Goal: Information Seeking & Learning: Learn about a topic

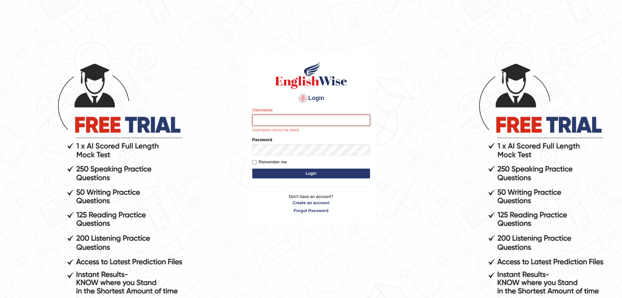
click at [275, 120] on input "Username" at bounding box center [311, 120] width 118 height 11
type input "surajshrestha100"
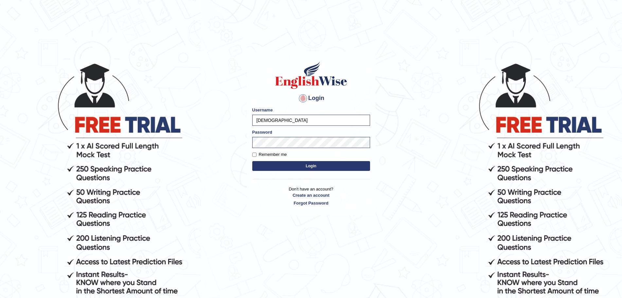
click at [307, 164] on button "Login" at bounding box center [311, 166] width 118 height 10
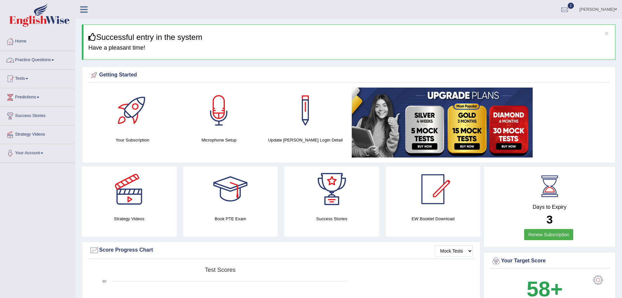
click at [51, 59] on link "Practice Questions" at bounding box center [37, 59] width 75 height 16
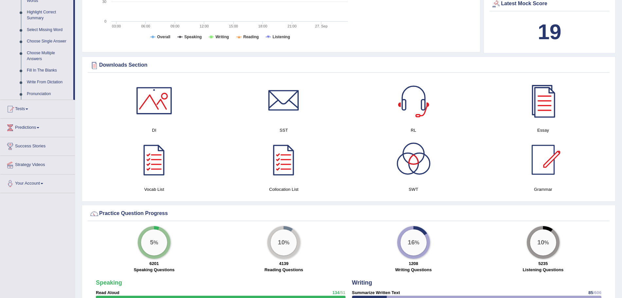
scroll to position [318, 0]
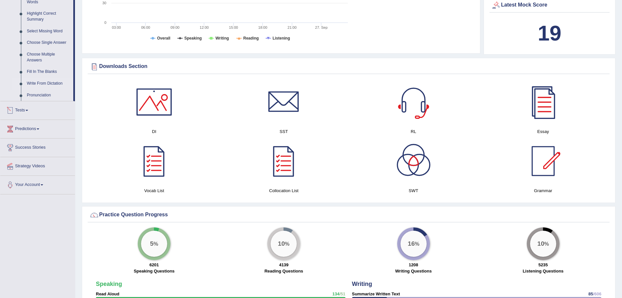
click at [39, 83] on link "Write From Dictation" at bounding box center [48, 84] width 49 height 12
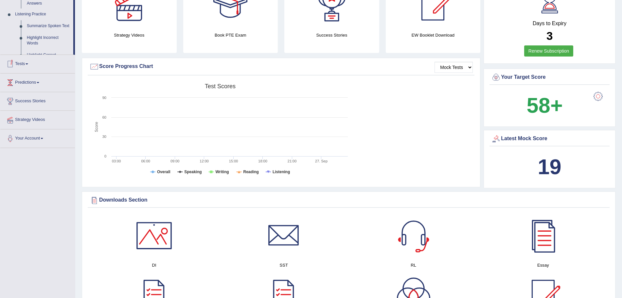
scroll to position [86, 0]
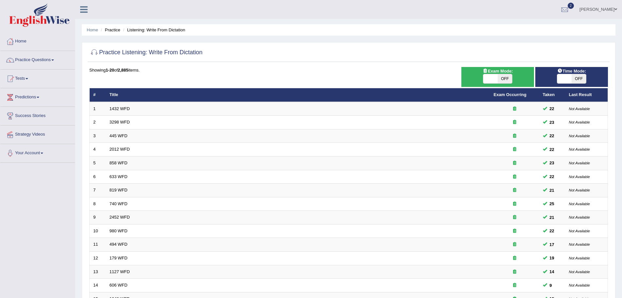
scroll to position [135, 0]
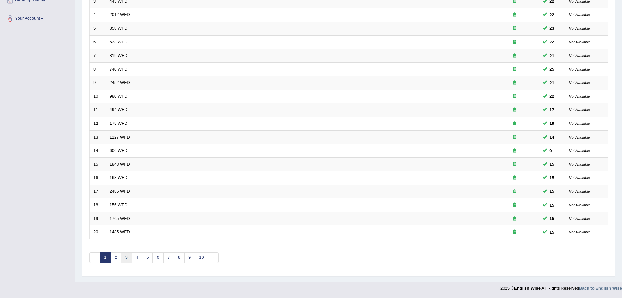
click at [121, 259] on link "3" at bounding box center [126, 258] width 11 height 11
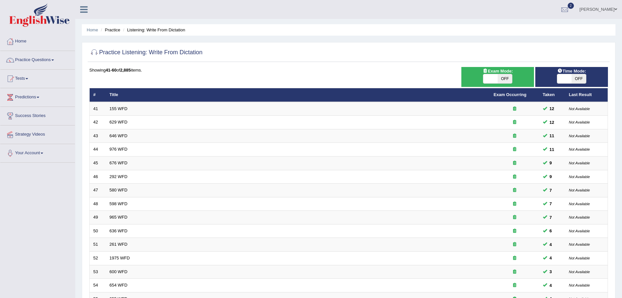
scroll to position [135, 0]
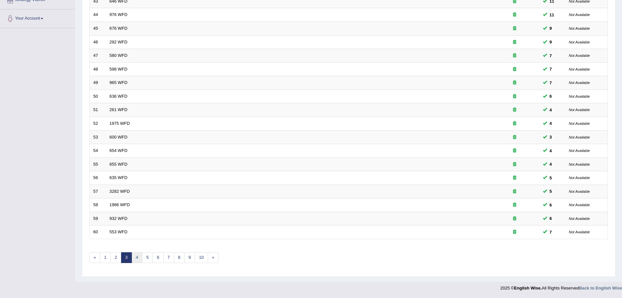
click at [136, 260] on link "4" at bounding box center [137, 258] width 11 height 11
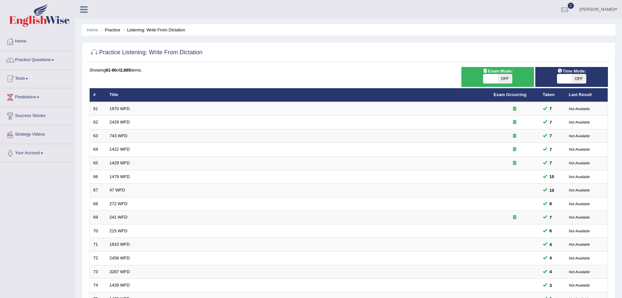
scroll to position [135, 0]
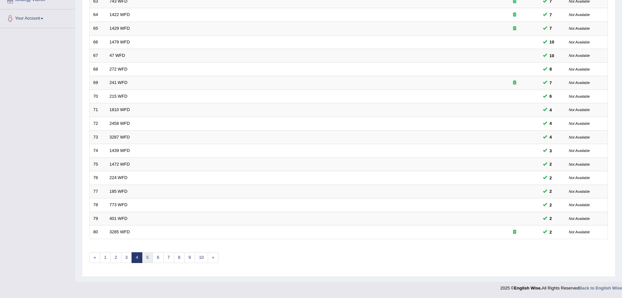
click at [145, 259] on link "5" at bounding box center [147, 258] width 11 height 11
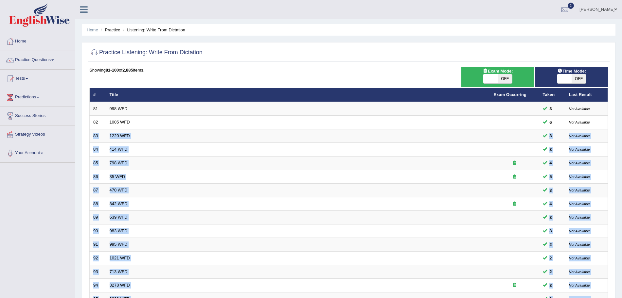
drag, startPoint x: 604, startPoint y: 127, endPoint x: 628, endPoint y: 132, distance: 24.1
click at [622, 132] on html "Toggle navigation Home Practice Questions Speaking Practice Read Aloud Repeat S…" at bounding box center [311, 149] width 622 height 298
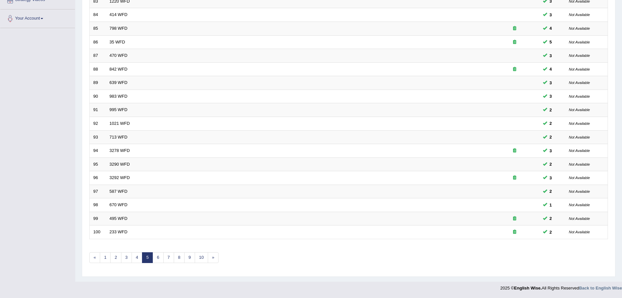
click at [394, 272] on div "Time Mode: ON OFF Exam Mode: ON OFF Showing 81-100 of 2,885 items. # Title Exam…" at bounding box center [349, 102] width 522 height 341
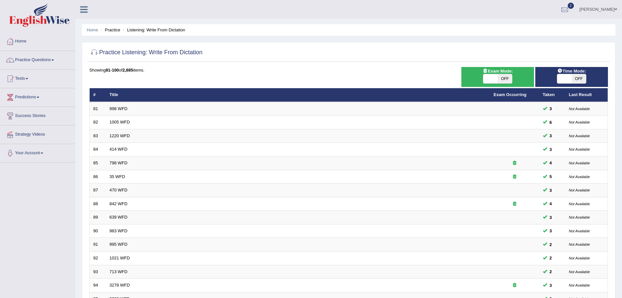
click at [497, 83] on div "ON OFF" at bounding box center [497, 79] width 29 height 10
click at [494, 79] on span at bounding box center [490, 78] width 14 height 9
checkbox input "true"
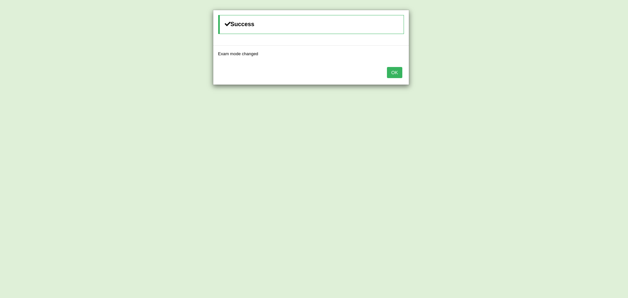
click at [402, 77] on button "OK" at bounding box center [394, 72] width 15 height 11
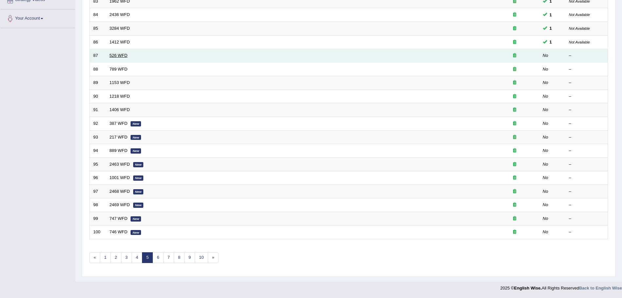
click at [120, 56] on link "526 WFD" at bounding box center [119, 55] width 18 height 5
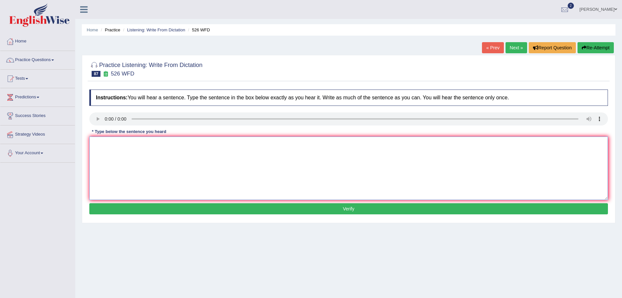
click at [117, 149] on textarea at bounding box center [348, 168] width 519 height 63
click at [170, 144] on textarea "Writing history needs a carefull" at bounding box center [348, 168] width 519 height 63
type textarea "Writing history needs a careful selection process of diverse sources."
click at [223, 207] on button "Verify" at bounding box center [348, 209] width 519 height 11
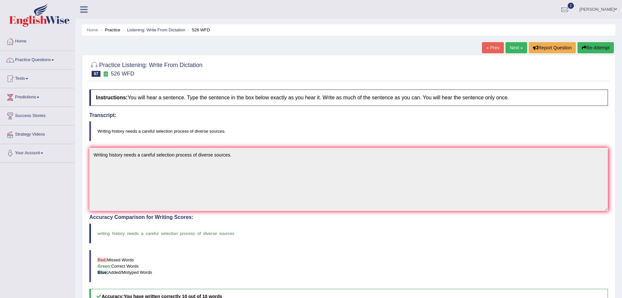
click at [512, 47] on link "Next »" at bounding box center [517, 47] width 22 height 11
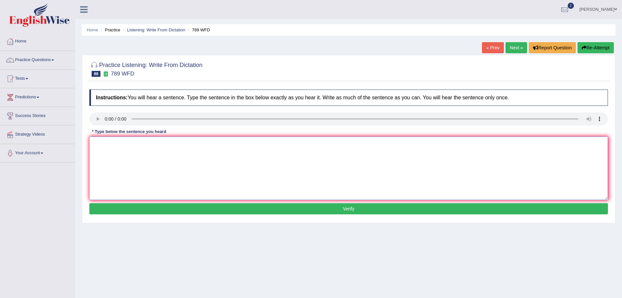
click at [134, 162] on textarea at bounding box center [348, 168] width 519 height 63
type textarea "Criminal charges will be brought against all of the men."
click at [208, 206] on button "Verify" at bounding box center [348, 209] width 519 height 11
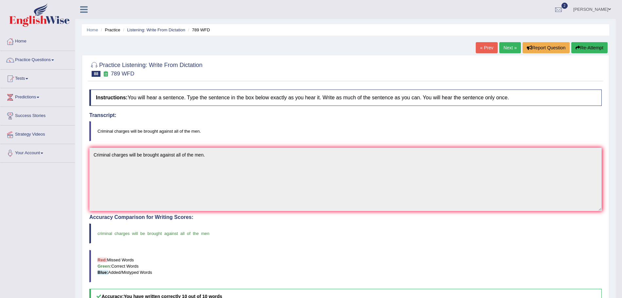
click at [507, 51] on link "Next »" at bounding box center [510, 47] width 22 height 11
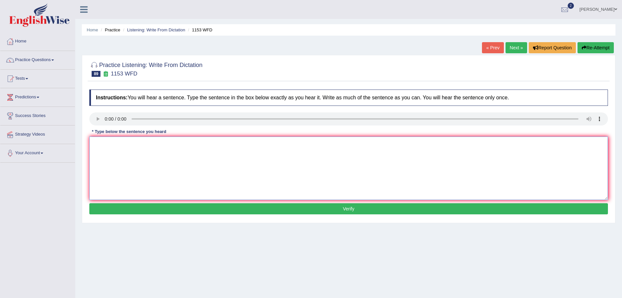
click at [123, 144] on textarea at bounding box center [348, 168] width 519 height 63
type textarea "Gold is a metal that appears naturally in a pure state."
click at [192, 208] on button "Verify" at bounding box center [348, 209] width 519 height 11
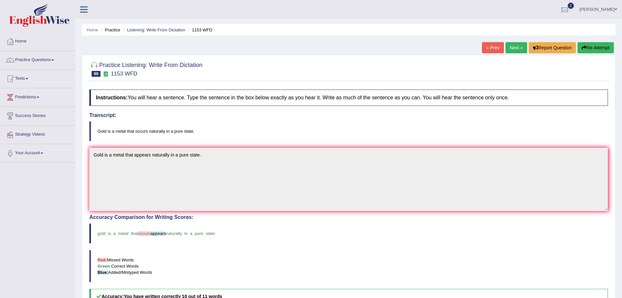
click at [513, 47] on link "Next »" at bounding box center [517, 47] width 22 height 11
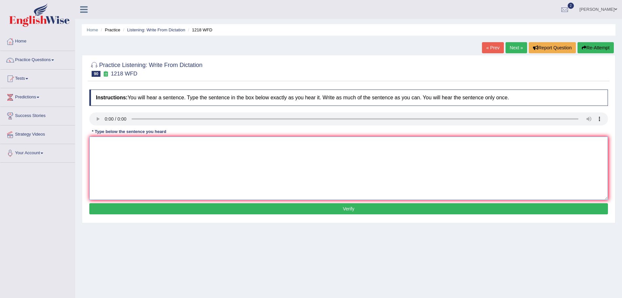
click at [108, 150] on textarea at bounding box center [348, 168] width 519 height 63
click at [194, 149] on textarea "Mental health professionals are talking" at bounding box center [348, 168] width 519 height 63
type textarea "Mental health professionals are talking about topic of vulnerability."
click at [211, 212] on button "Verify" at bounding box center [348, 209] width 519 height 11
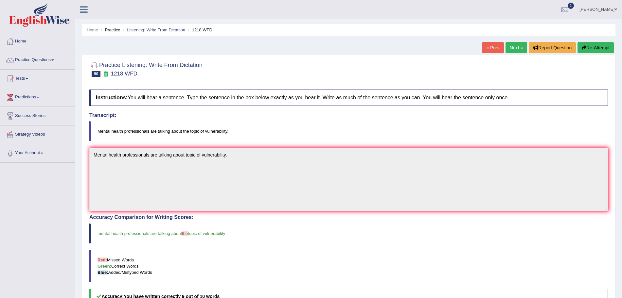
click at [512, 48] on link "Next »" at bounding box center [517, 47] width 22 height 11
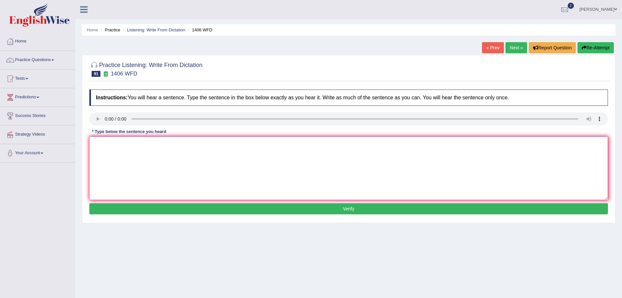
click at [119, 144] on textarea at bounding box center [348, 168] width 519 height 63
type textarea "Music has the ability to shape our emotions."
click at [198, 207] on button "Verify" at bounding box center [348, 209] width 519 height 11
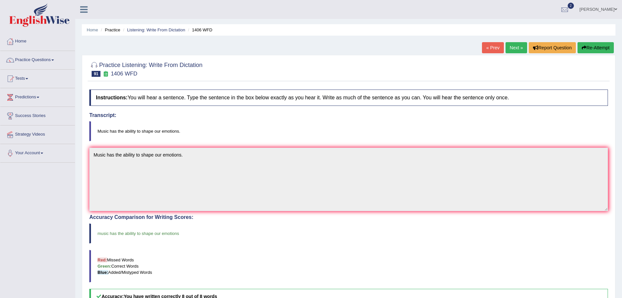
click at [514, 47] on link "Next »" at bounding box center [517, 47] width 22 height 11
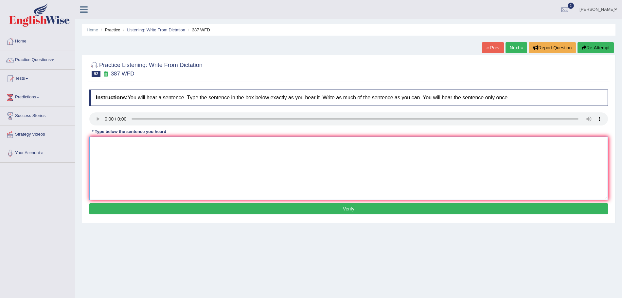
click at [116, 152] on textarea at bounding box center [348, 168] width 519 height 63
click at [161, 142] on textarea "The economy is now" at bounding box center [348, 168] width 519 height 63
click at [199, 144] on textarea "The economy is now on its first science of its" at bounding box center [348, 168] width 519 height 63
type textarea "The economy is now on its first science of recovery."
click at [211, 206] on button "Verify" at bounding box center [348, 209] width 519 height 11
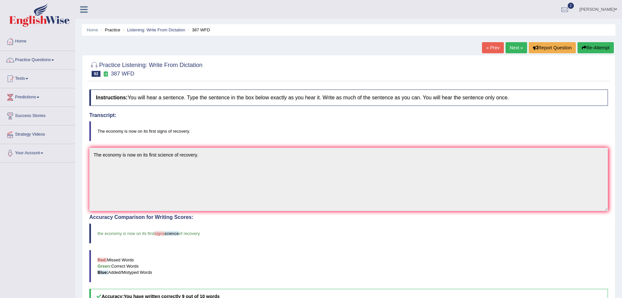
click at [511, 48] on link "Next »" at bounding box center [517, 47] width 22 height 11
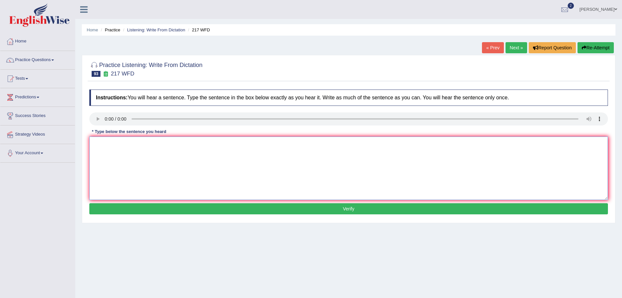
click at [115, 151] on textarea at bounding box center [348, 168] width 519 height 63
type textarea "Practical experience is a vital part of legal training."
click at [150, 205] on button "Verify" at bounding box center [348, 209] width 519 height 11
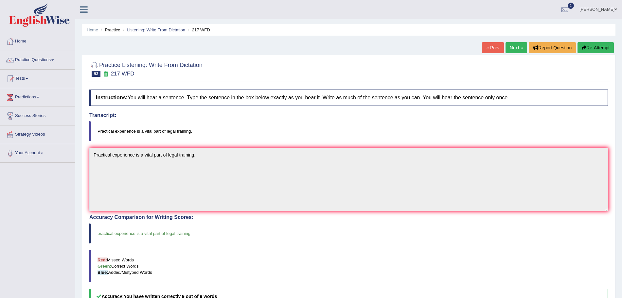
click at [516, 46] on link "Next »" at bounding box center [517, 47] width 22 height 11
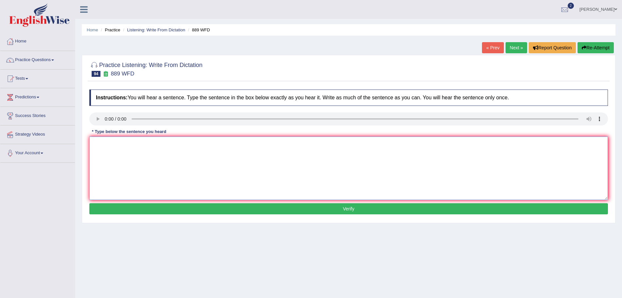
click at [123, 150] on textarea at bounding box center [348, 168] width 519 height 63
click at [139, 145] on textarea "While some people" at bounding box center [348, 168] width 519 height 63
click at [190, 141] on textarea "While some people regarded as reforming" at bounding box center [348, 168] width 519 height 63
type textarea "While some people regarded as reforming geal, others regarded as recklessness."
click at [214, 210] on button "Verify" at bounding box center [348, 209] width 519 height 11
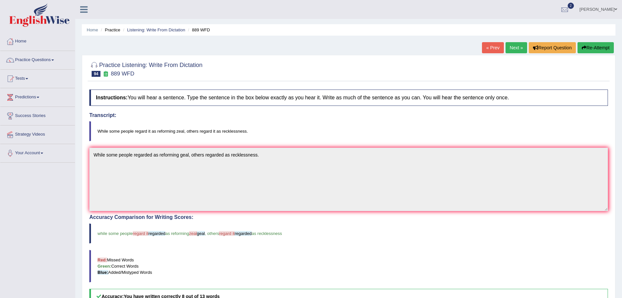
click at [516, 46] on link "Next »" at bounding box center [517, 47] width 22 height 11
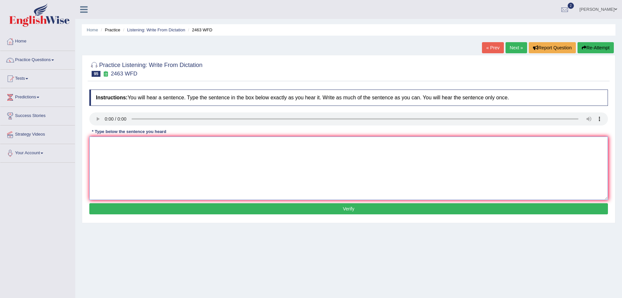
click at [117, 148] on textarea at bounding box center [348, 168] width 519 height 63
click at [92, 116] on div "Instructions: You will hear a sentence. Type the sentence in the box below exac…" at bounding box center [349, 152] width 522 height 133
click at [154, 144] on textarea "Optional tutorials are" at bounding box center [348, 168] width 519 height 63
type textarea "Optional tutorials are offered in the final week of the term."
click at [198, 208] on button "Verify" at bounding box center [348, 209] width 519 height 11
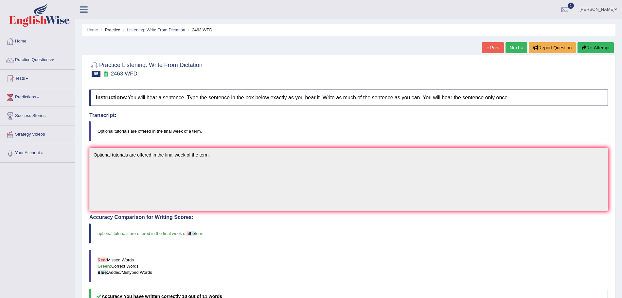
click at [520, 49] on link "Next »" at bounding box center [517, 47] width 22 height 11
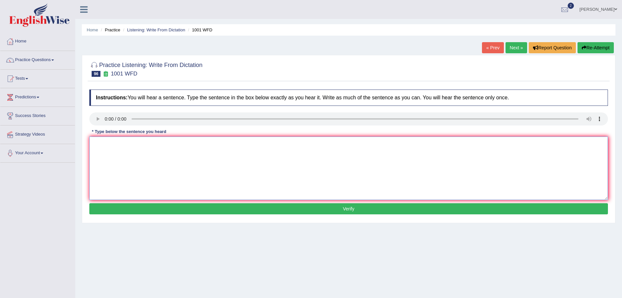
click at [124, 148] on textarea at bounding box center [348, 168] width 519 height 63
click at [162, 139] on textarea "Most of the lectures began" at bounding box center [348, 168] width 519 height 63
type textarea "Most of the lectures begin promptly so do not be late."
click at [194, 207] on button "Verify" at bounding box center [348, 209] width 519 height 11
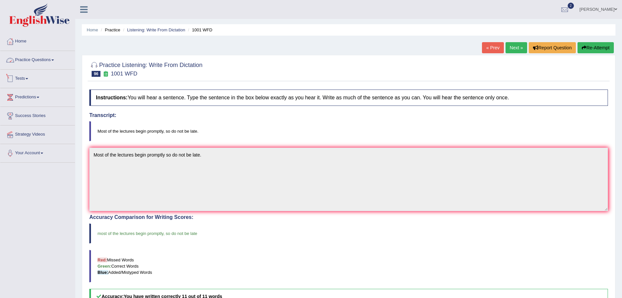
click at [46, 62] on link "Practice Questions" at bounding box center [37, 59] width 75 height 16
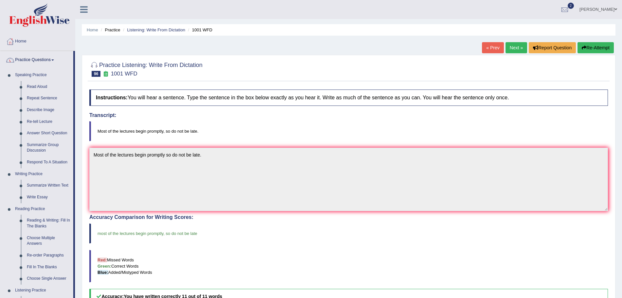
scroll to position [200, 0]
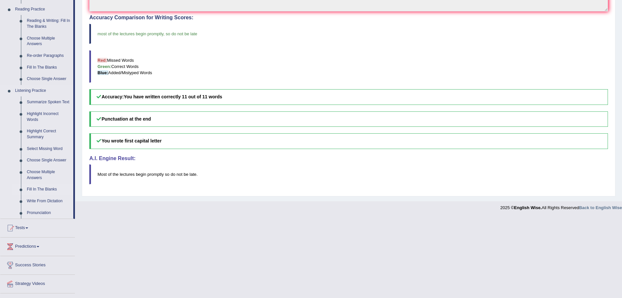
click at [48, 186] on link "Fill In The Blanks" at bounding box center [48, 190] width 49 height 12
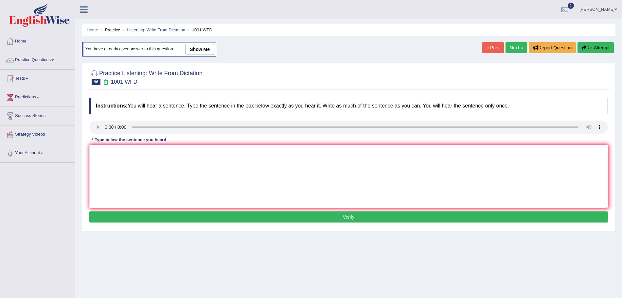
scroll to position [45, 0]
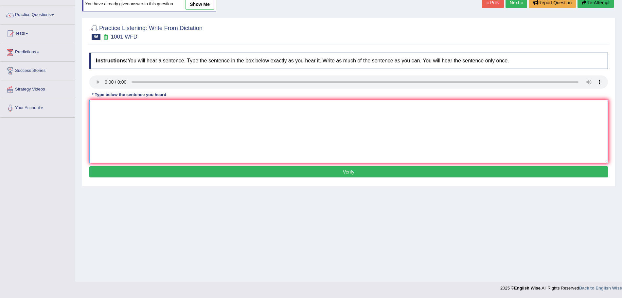
click at [120, 116] on textarea at bounding box center [348, 131] width 519 height 63
type textarea "Most of the lectures begin promptly so do not be late."
click at [160, 168] on button "Verify" at bounding box center [348, 172] width 519 height 11
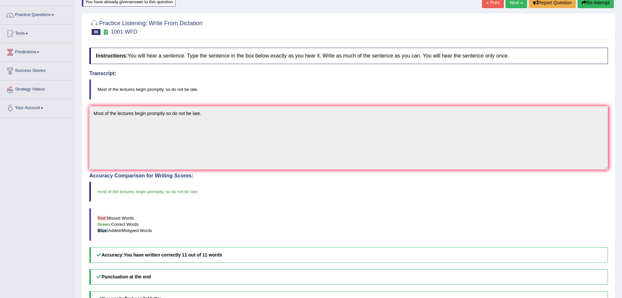
click at [510, 2] on link "Next »" at bounding box center [517, 2] width 22 height 11
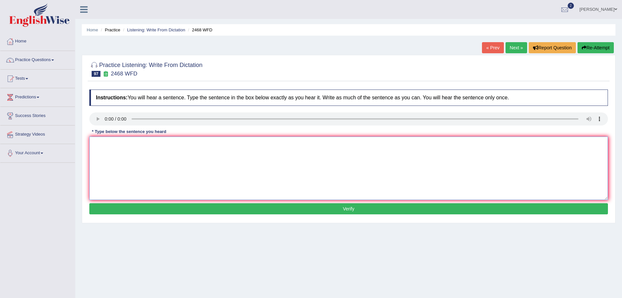
click at [120, 151] on textarea at bounding box center [348, 168] width 519 height 63
click at [167, 146] on textarea "Mixtures is defined as the chemical compound of separate parts." at bounding box center [348, 168] width 519 height 63
click at [174, 144] on textarea "Mixtures is defined as the compound of separate parts." at bounding box center [348, 168] width 519 height 63
click at [194, 144] on textarea "Mixtures is defined as the compound of chemicalseparate parts." at bounding box center [348, 168] width 519 height 63
type textarea "Mixtures is defined as the compound of chemically separate parts."
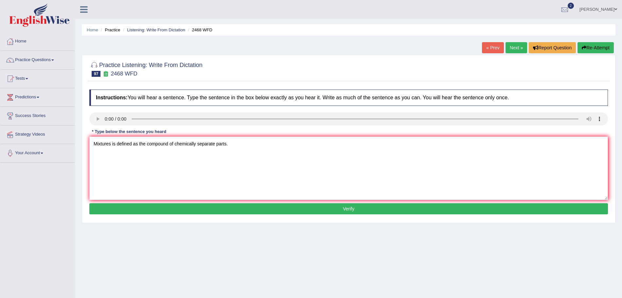
click at [201, 206] on button "Verify" at bounding box center [348, 209] width 519 height 11
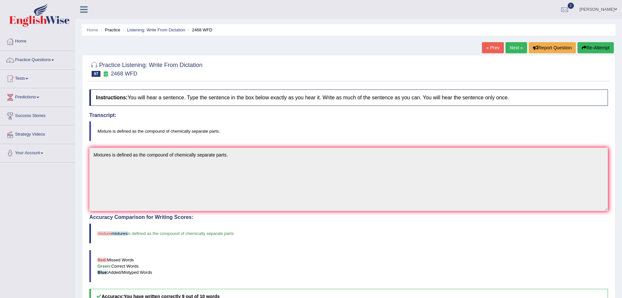
click at [507, 48] on link "Next »" at bounding box center [517, 47] width 22 height 11
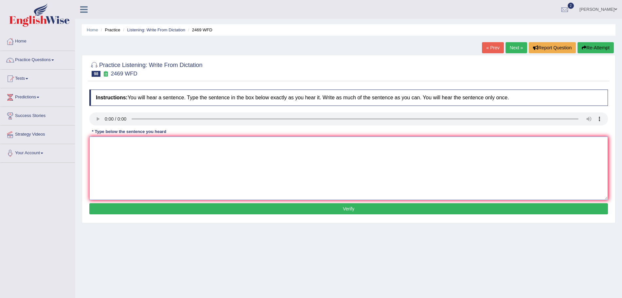
click at [122, 145] on textarea at bounding box center [348, 168] width 519 height 63
type textarea "The student union host a variety of social events."
click at [196, 208] on button "Verify" at bounding box center [348, 209] width 519 height 11
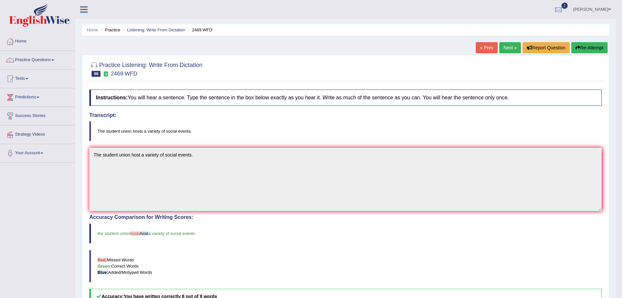
click at [509, 49] on link "Next »" at bounding box center [510, 47] width 22 height 11
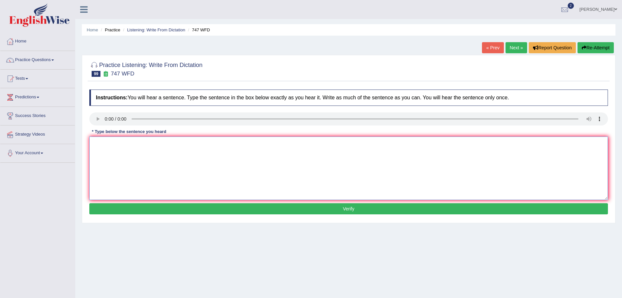
click at [134, 158] on textarea at bounding box center [348, 168] width 519 height 63
click at [149, 142] on textarea "The academic tradition of school ensures excellence." at bounding box center [348, 168] width 519 height 63
type textarea "The academic tradition of the school ensures excellence."
click at [186, 209] on button "Verify" at bounding box center [348, 209] width 519 height 11
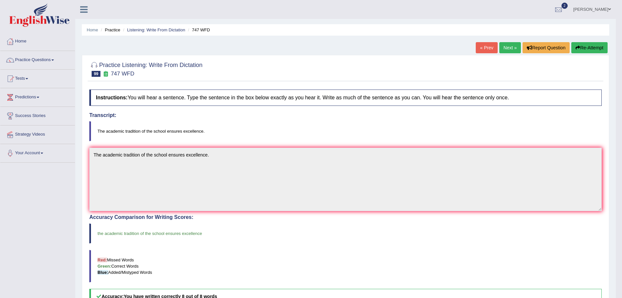
click at [509, 44] on link "Next »" at bounding box center [510, 47] width 22 height 11
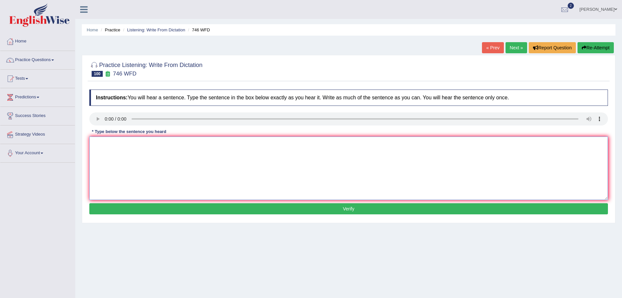
click at [129, 150] on textarea at bounding box center [348, 168] width 519 height 63
click at [169, 145] on textarea "Gravity makes object atrr" at bounding box center [348, 168] width 519 height 63
type textarea "Gravity makes objects attracted to one another."
click at [195, 210] on button "Verify" at bounding box center [348, 209] width 519 height 11
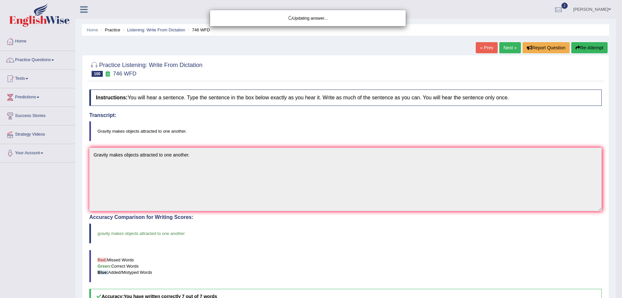
click at [40, 62] on div "Updating answer..." at bounding box center [311, 149] width 622 height 298
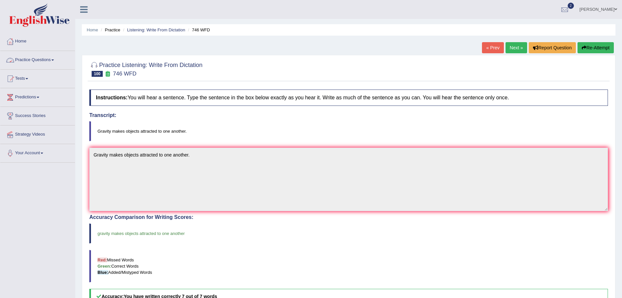
click at [36, 62] on link "Practice Questions" at bounding box center [37, 59] width 75 height 16
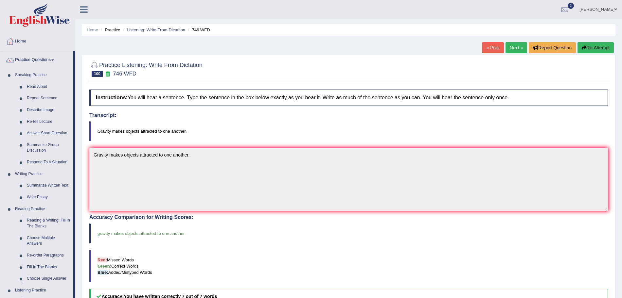
scroll to position [201, 0]
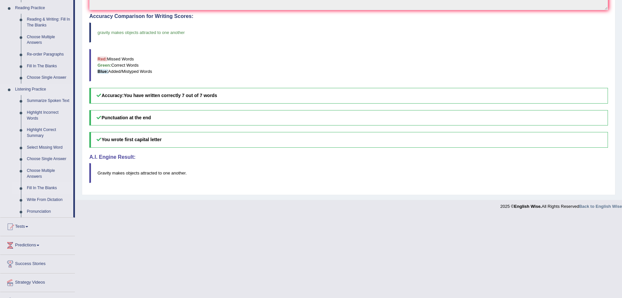
click at [37, 188] on link "Fill In The Blanks" at bounding box center [48, 189] width 49 height 12
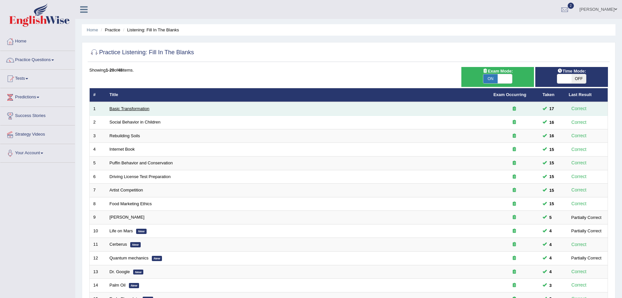
click at [134, 109] on link "Basic Transformation" at bounding box center [130, 108] width 40 height 5
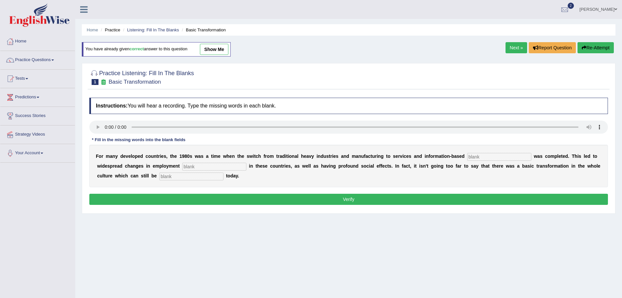
click at [485, 155] on input "text" at bounding box center [499, 157] width 64 height 8
type input "enterprise"
type input "patterns"
type input "observed"
click at [411, 196] on button "Verify" at bounding box center [348, 199] width 519 height 11
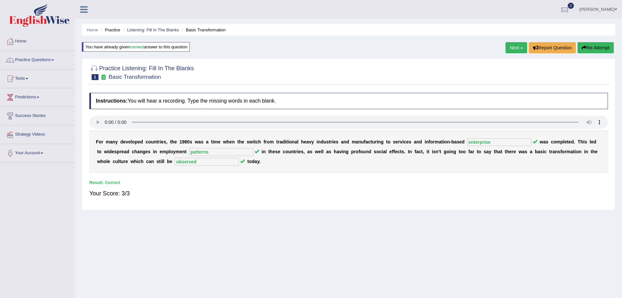
click at [514, 50] on link "Next »" at bounding box center [517, 47] width 22 height 11
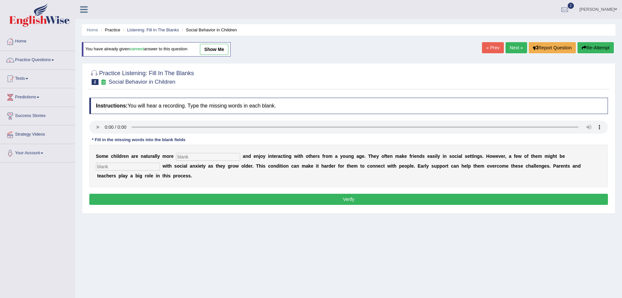
click at [194, 153] on input "text" at bounding box center [208, 157] width 64 height 8
type input "sociable"
type input "diagnosed"
click at [213, 193] on div "Instructions: You will hear a recording. Type the missing words in each blank. …" at bounding box center [349, 153] width 522 height 116
click at [216, 201] on button "Verify" at bounding box center [348, 199] width 519 height 11
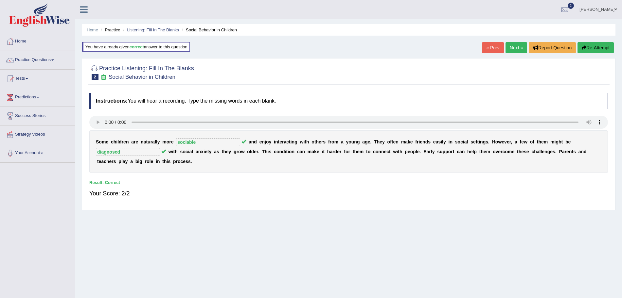
click at [513, 46] on link "Next »" at bounding box center [517, 47] width 22 height 11
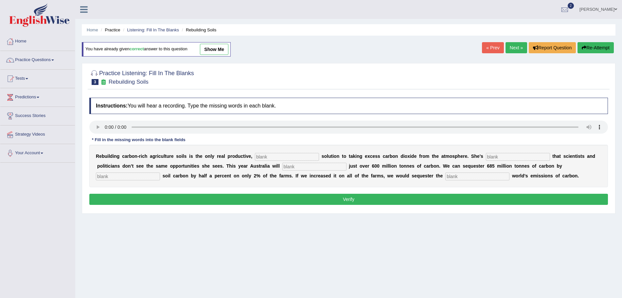
click at [276, 160] on input "text" at bounding box center [287, 157] width 64 height 8
type input "permanent"
type input "frustrated"
type input "emit"
type input "increasing"
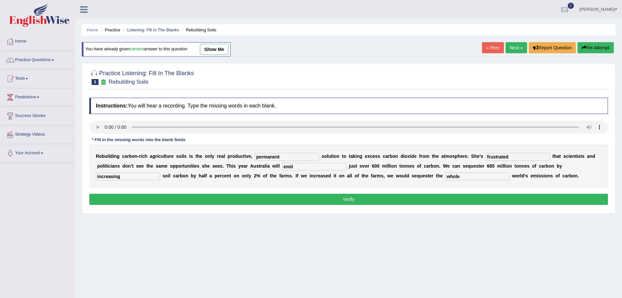
type input "whole"
click at [165, 196] on button "Verify" at bounding box center [348, 199] width 519 height 11
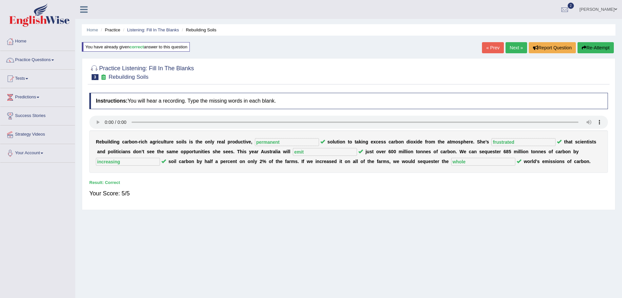
click at [511, 46] on link "Next »" at bounding box center [517, 47] width 22 height 11
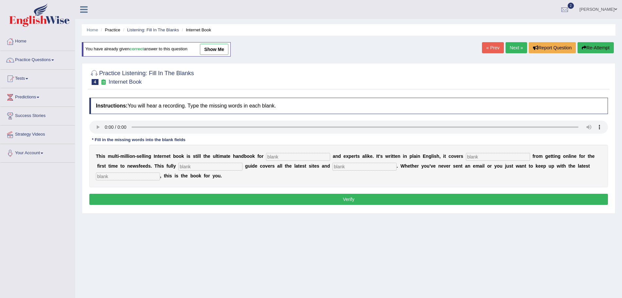
click at [289, 156] on input "text" at bounding box center [298, 157] width 64 height 8
type input "novices"
type input "everything"
type input "revised"
type input "crazes"
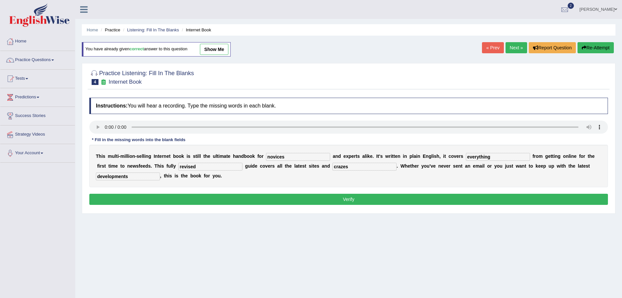
type input "developments"
click at [271, 202] on button "Verify" at bounding box center [348, 199] width 519 height 11
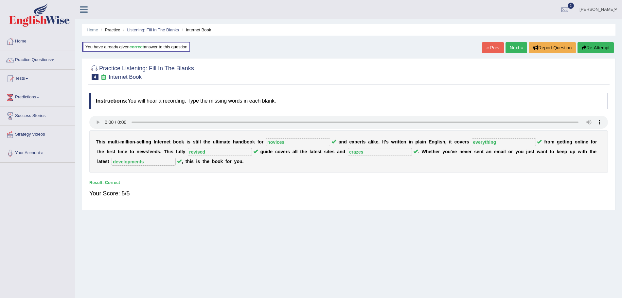
click at [515, 46] on link "Next »" at bounding box center [517, 47] width 22 height 11
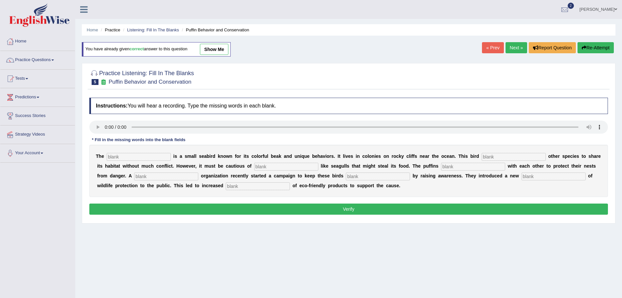
click at [129, 158] on input "text" at bounding box center [139, 157] width 64 height 8
type input "puffin"
type input "allows"
type input "predator"
type input "cooperate"
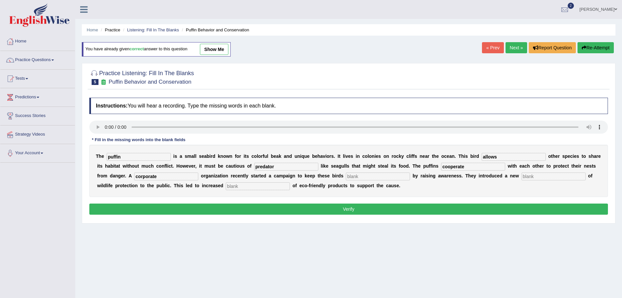
type input "corporate"
type input "safe"
type input "conception"
type input "consumption"
click at [151, 207] on button "Verify" at bounding box center [348, 209] width 519 height 11
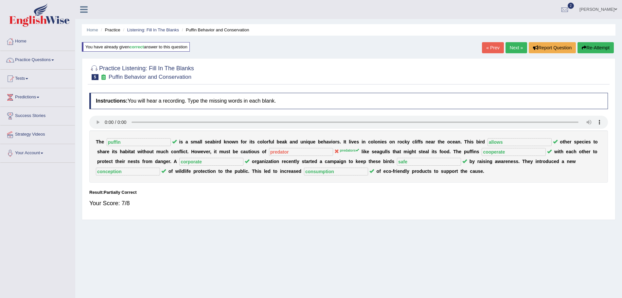
click at [508, 47] on link "Next »" at bounding box center [517, 47] width 22 height 11
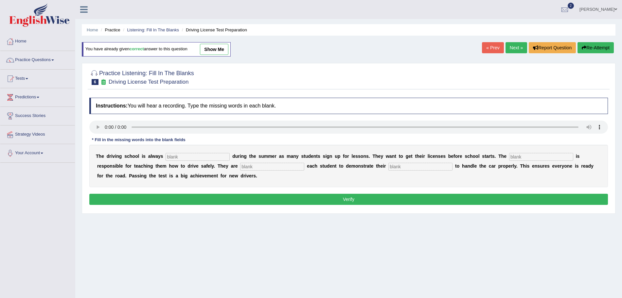
click at [185, 154] on input "text" at bounding box center [198, 157] width 64 height 8
type input "busy"
type input "instructor"
type input "requiring"
type input "ability"
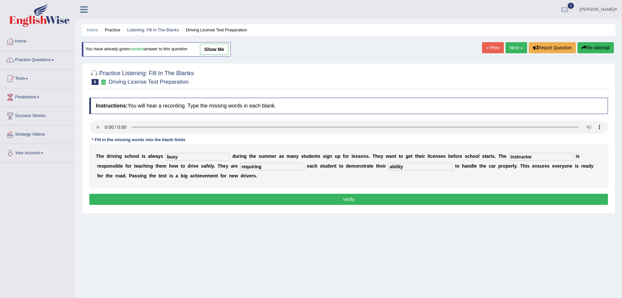
click at [206, 197] on button "Verify" at bounding box center [348, 199] width 519 height 11
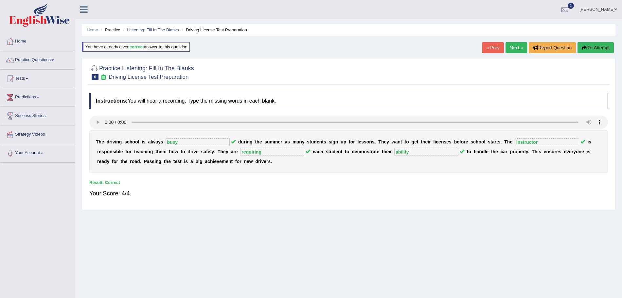
click at [515, 46] on link "Next »" at bounding box center [517, 47] width 22 height 11
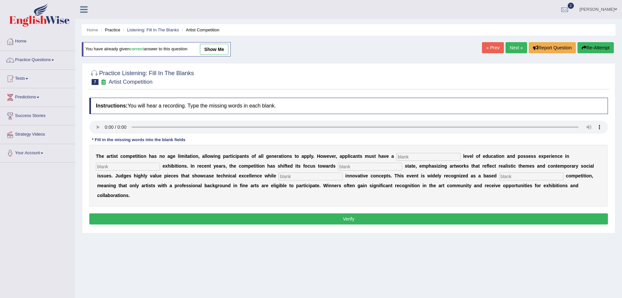
click at [417, 157] on input "text" at bounding box center [429, 157] width 64 height 8
type input "graduate"
type input "sculpture"
type input "real"
type input "incorporating"
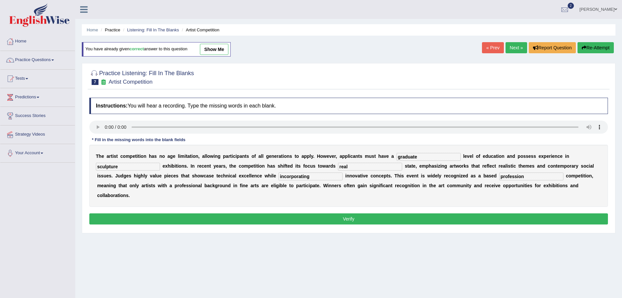
type input "profession"
click at [374, 218] on button "Verify" at bounding box center [348, 219] width 519 height 11
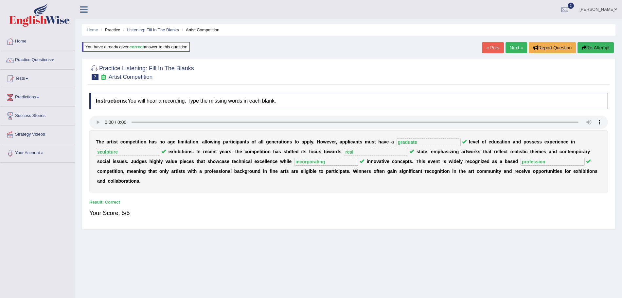
click at [507, 46] on link "Next »" at bounding box center [517, 47] width 22 height 11
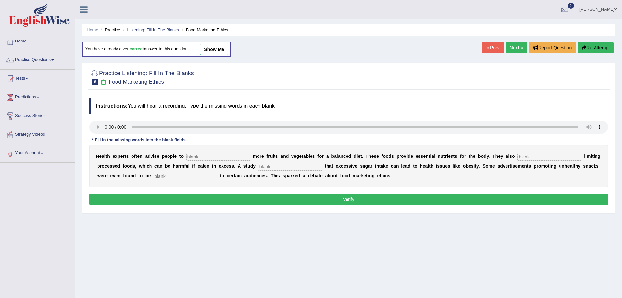
click at [217, 153] on input "text" at bounding box center [218, 157] width 64 height 8
type input "consume"
type input "a"
type input "recommended"
type input "diagnosed"
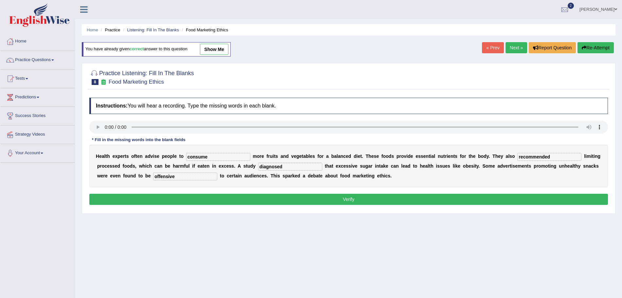
type input "offensive"
click at [219, 204] on button "Verify" at bounding box center [348, 199] width 519 height 11
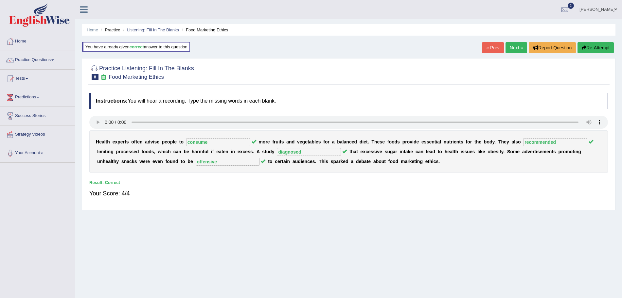
click at [514, 46] on link "Next »" at bounding box center [517, 47] width 22 height 11
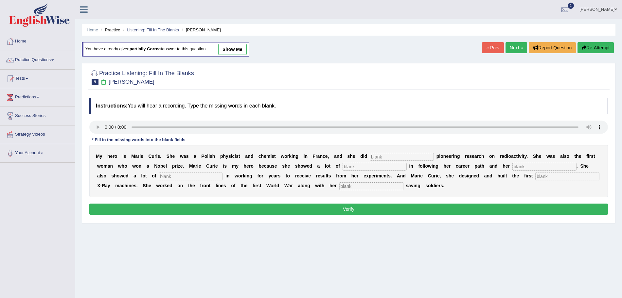
click at [381, 156] on input "text" at bounding box center [402, 157] width 64 height 8
type input "d"
type input "conducted"
click at [381, 171] on div "M y h e r o i s M [PERSON_NAME] . S h e w a s [PERSON_NAME] p h y s i c i s t a…" at bounding box center [348, 171] width 519 height 52
click at [353, 167] on input "text" at bounding box center [375, 167] width 64 height 8
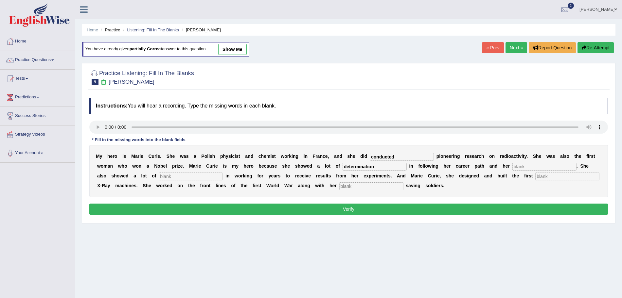
type input "determination"
type input "passions"
type input "patience"
type input "mobile"
type input "daughter"
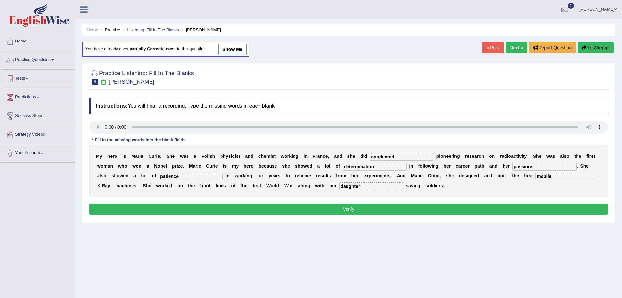
click at [333, 206] on button "Verify" at bounding box center [348, 209] width 519 height 11
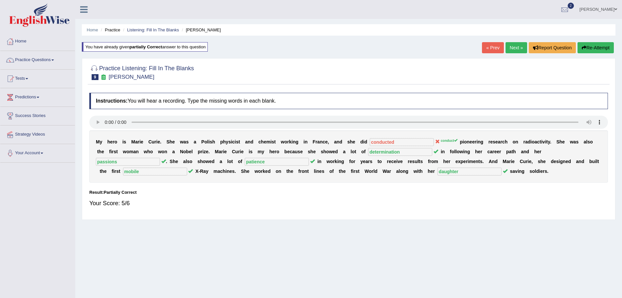
click at [510, 50] on link "Next »" at bounding box center [517, 47] width 22 height 11
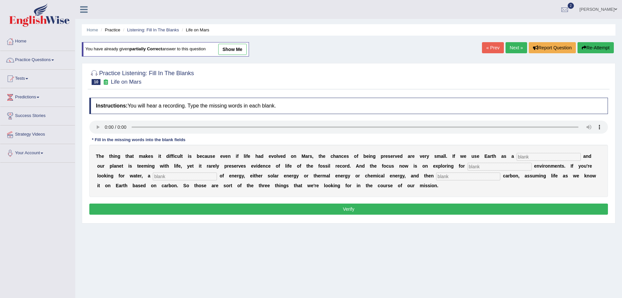
click at [528, 156] on input "text" at bounding box center [549, 157] width 64 height 8
type input "reference"
click at [485, 169] on input "text" at bounding box center [500, 167] width 64 height 8
type input "habitable"
type input "source"
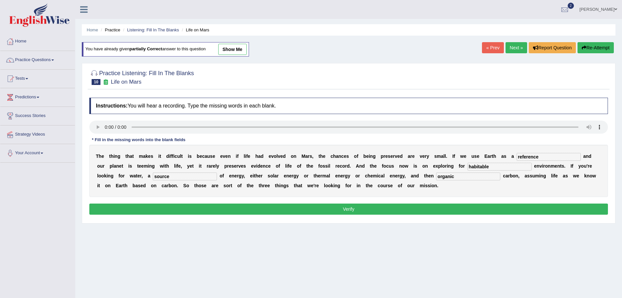
type input "organic"
click at [411, 212] on button "Verify" at bounding box center [348, 209] width 519 height 11
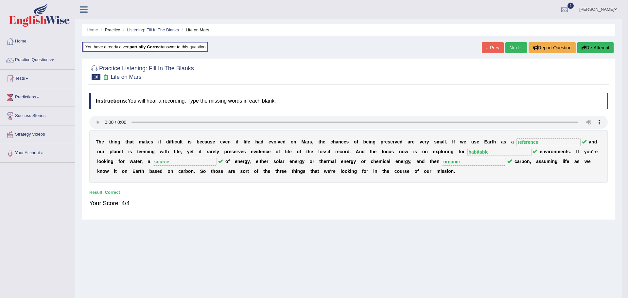
click at [509, 51] on div "Saving your answer..." at bounding box center [314, 149] width 628 height 298
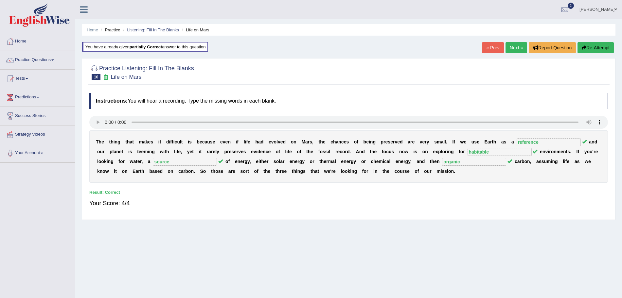
click at [510, 49] on link "Next »" at bounding box center [517, 47] width 22 height 11
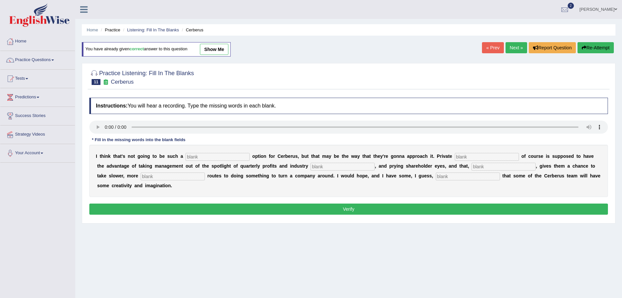
click at [204, 154] on input "text" at bounding box center [218, 157] width 64 height 8
type input "viable"
type input "equity"
type input "analysts"
type input "hypothetically"
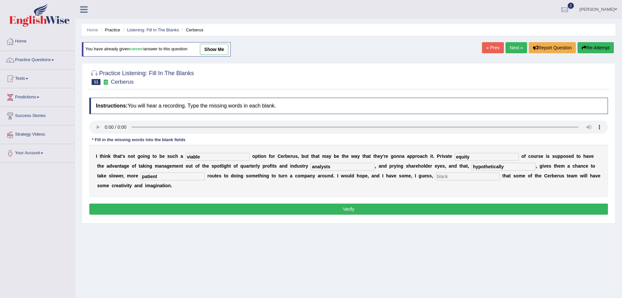
type input "patient"
type input "optimism"
click at [171, 210] on button "Verify" at bounding box center [348, 209] width 519 height 11
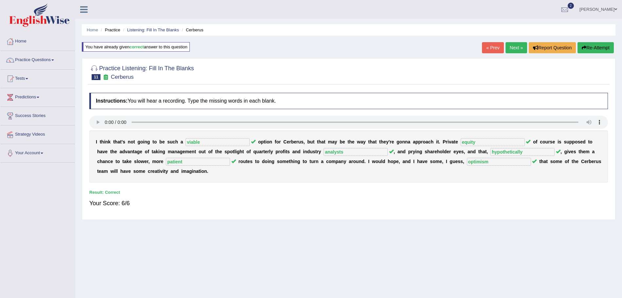
click at [511, 48] on link "Next »" at bounding box center [517, 47] width 22 height 11
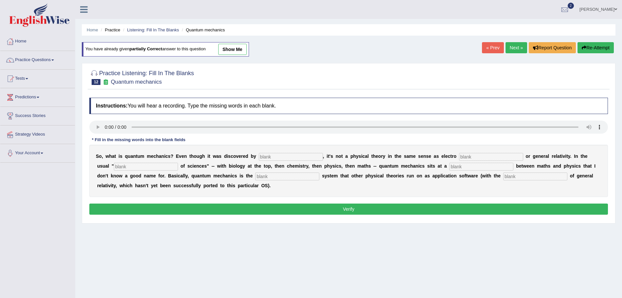
click at [287, 154] on input "text" at bounding box center [291, 157] width 64 height 8
type input "f"
type input "physicists"
type input "magnetism"
type input "hierarchy"
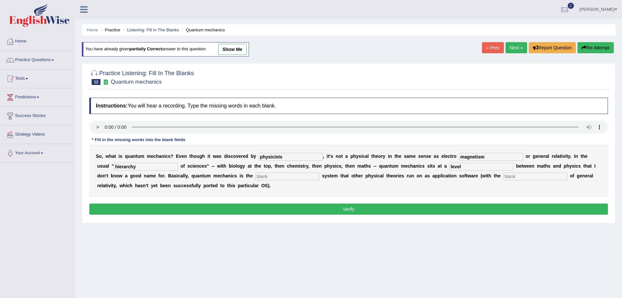
type input "level"
type input "operating"
type input "exception"
click at [285, 155] on input "physicists" at bounding box center [291, 157] width 64 height 8
type input "physicists"
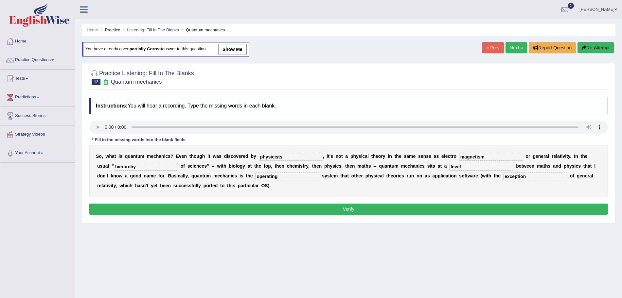
click at [268, 212] on button "Verify" at bounding box center [348, 209] width 519 height 11
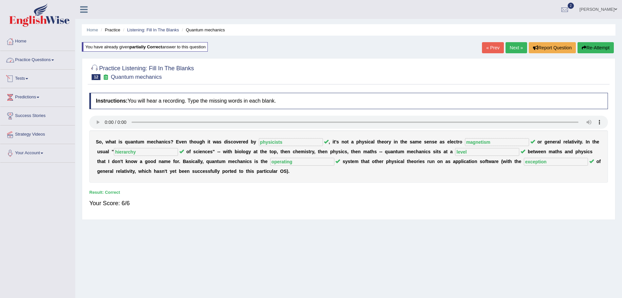
click at [41, 63] on link "Practice Questions" at bounding box center [37, 59] width 75 height 16
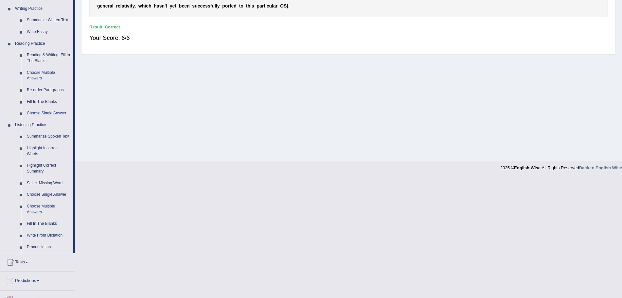
scroll to position [195, 0]
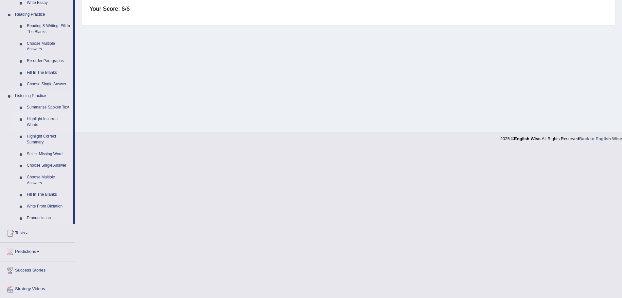
click at [36, 121] on link "Highlight Incorrect Words" at bounding box center [48, 122] width 49 height 17
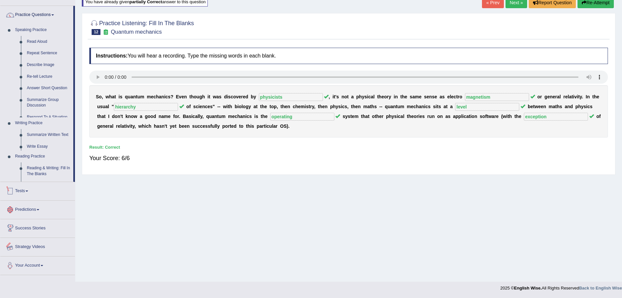
scroll to position [58, 0]
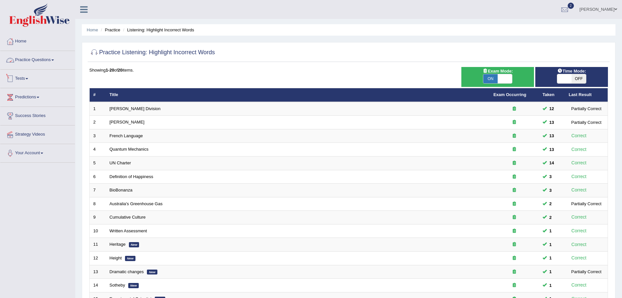
click at [34, 62] on link "Practice Questions" at bounding box center [37, 59] width 75 height 16
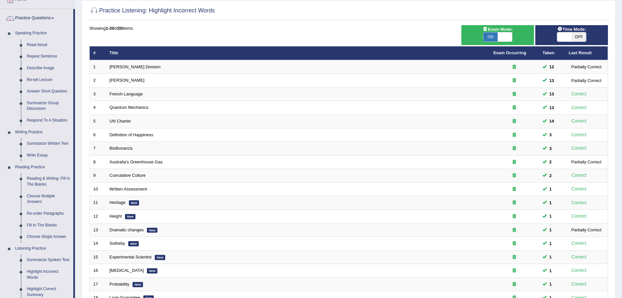
scroll to position [28, 0]
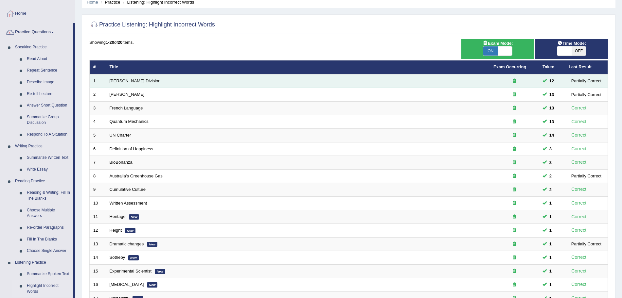
click at [115, 84] on td "[PERSON_NAME] Division" at bounding box center [298, 81] width 384 height 14
click at [111, 82] on link "[PERSON_NAME] Division" at bounding box center [135, 81] width 51 height 5
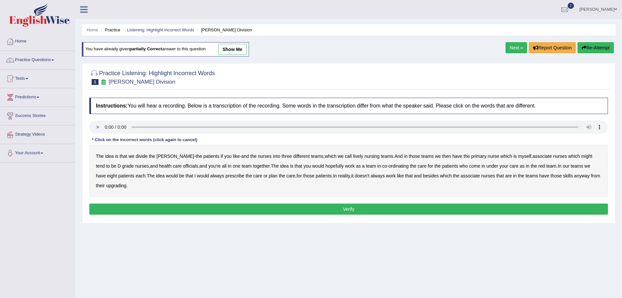
scroll to position [26, 0]
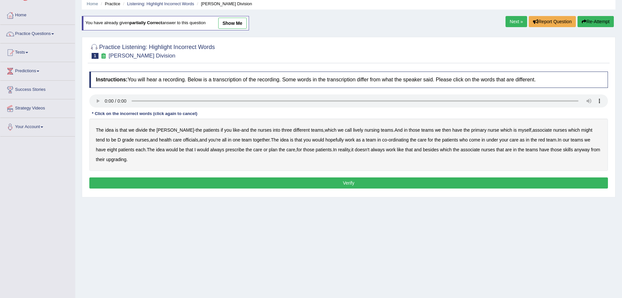
click at [353, 131] on b "lively" at bounding box center [358, 130] width 10 height 5
click at [581, 132] on b "might" at bounding box center [586, 130] width 11 height 5
click at [183, 140] on b "officials" at bounding box center [190, 139] width 15 height 5
click at [558, 142] on b "In" at bounding box center [560, 139] width 4 height 5
click at [210, 151] on b "always" at bounding box center [217, 149] width 14 height 5
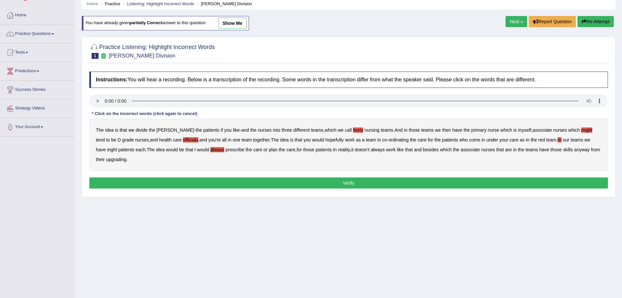
click at [109, 161] on b "upgrading" at bounding box center [116, 159] width 20 height 5
click at [239, 185] on button "Verify" at bounding box center [348, 183] width 519 height 11
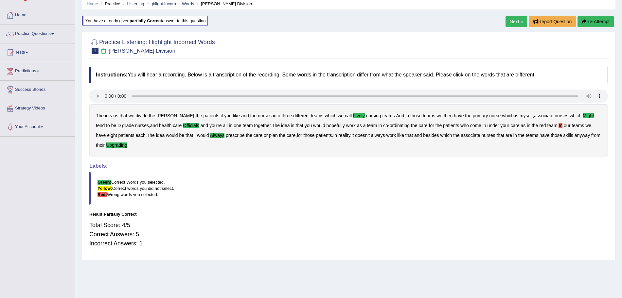
click at [512, 24] on link "Next »" at bounding box center [517, 21] width 22 height 11
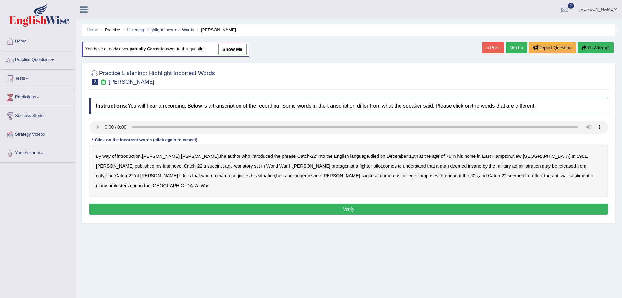
drag, startPoint x: 469, startPoint y: 63, endPoint x: 357, endPoint y: 115, distance: 122.7
click at [357, 115] on div "Practice Listening: Highlight Incorrect Words 2 Joseph Heller Instructions: You…" at bounding box center [349, 143] width 534 height 161
click at [207, 165] on b "succinct" at bounding box center [215, 166] width 17 height 5
click at [512, 166] on b "administration" at bounding box center [526, 166] width 28 height 5
click at [258, 178] on b "situation" at bounding box center [266, 175] width 17 height 5
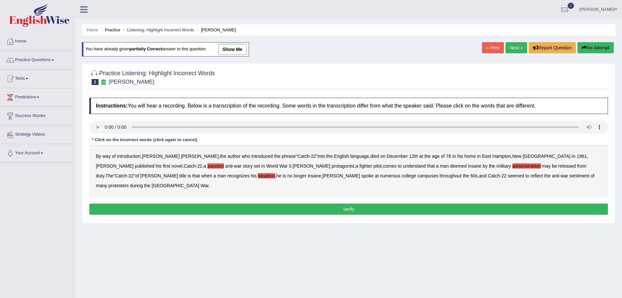
click at [530, 176] on b "reflect" at bounding box center [536, 175] width 12 height 5
click at [321, 204] on button "Verify" at bounding box center [348, 209] width 519 height 11
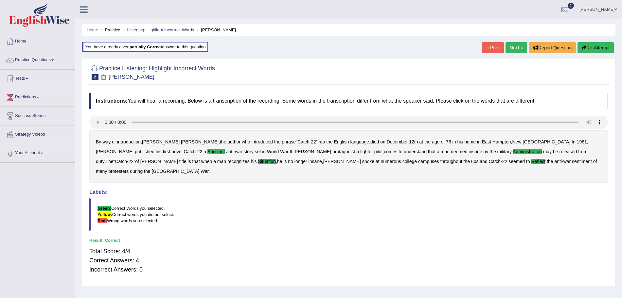
click at [516, 47] on link "Next »" at bounding box center [517, 47] width 22 height 11
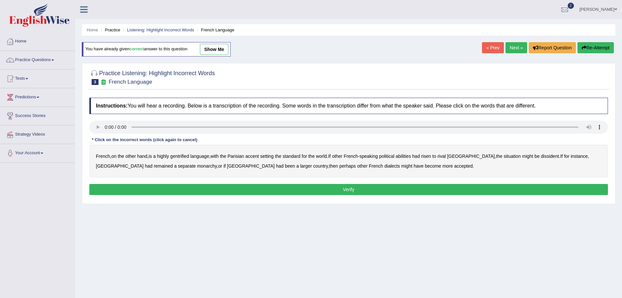
click at [179, 154] on b "gentrified" at bounding box center [179, 156] width 19 height 5
click at [541, 154] on b "dissident" at bounding box center [550, 156] width 18 height 5
click at [197, 166] on b "monarchy" at bounding box center [207, 166] width 20 height 5
click at [408, 157] on b "abilities" at bounding box center [403, 156] width 15 height 5
click at [300, 191] on button "Verify" at bounding box center [348, 189] width 519 height 11
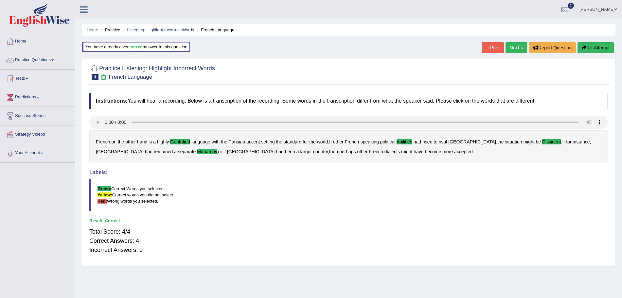
click at [512, 51] on link "Next »" at bounding box center [517, 47] width 22 height 11
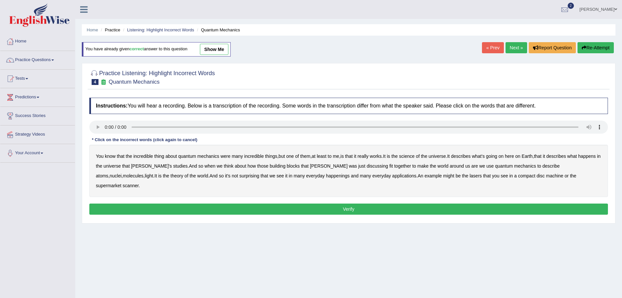
click at [414, 154] on b "science" at bounding box center [406, 156] width 15 height 5
click at [367, 167] on b "discussing" at bounding box center [377, 166] width 21 height 5
click at [326, 177] on b "happenings" at bounding box center [338, 175] width 24 height 5
click at [546, 177] on b "machine" at bounding box center [554, 175] width 17 height 5
click at [418, 204] on button "Verify" at bounding box center [348, 209] width 519 height 11
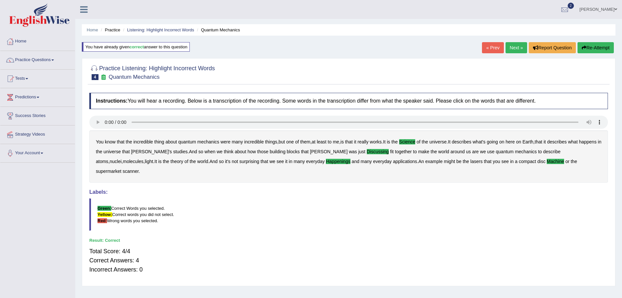
click at [515, 50] on link "Next »" at bounding box center [517, 47] width 22 height 11
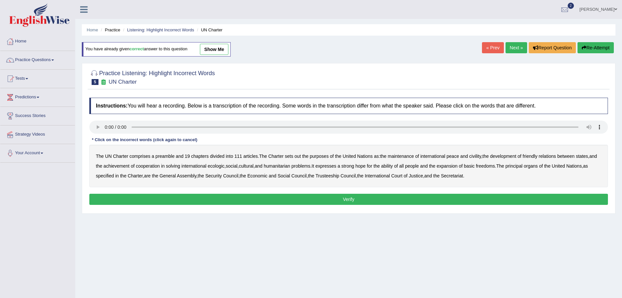
click at [98, 134] on div at bounding box center [348, 128] width 519 height 15
click at [287, 158] on b "sets" at bounding box center [289, 156] width 9 height 5
click at [473, 156] on b "civility" at bounding box center [475, 156] width 12 height 5
click at [219, 168] on b "ecologic" at bounding box center [216, 166] width 17 height 5
click at [393, 166] on b "ability" at bounding box center [387, 166] width 12 height 5
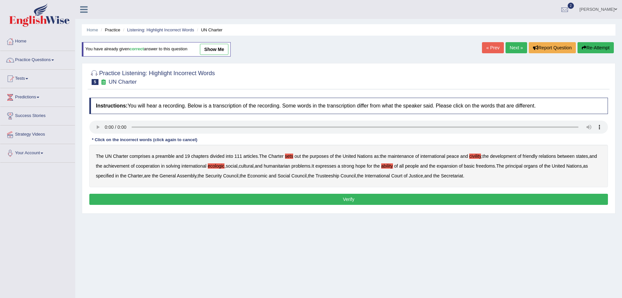
click at [222, 198] on button "Verify" at bounding box center [348, 199] width 519 height 11
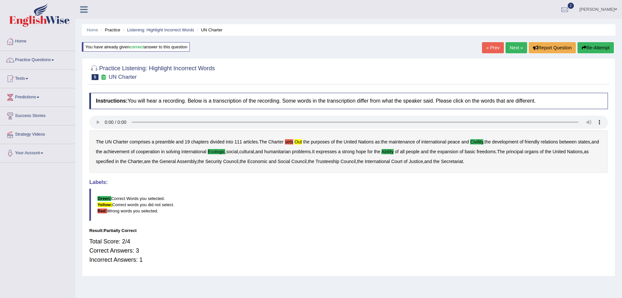
click at [511, 48] on link "Next »" at bounding box center [517, 47] width 22 height 11
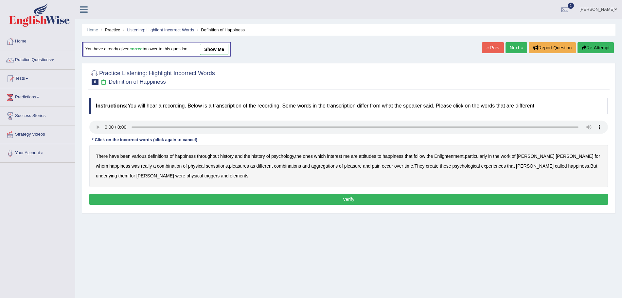
click at [285, 156] on b "psychology" at bounding box center [282, 156] width 23 height 5
click at [372, 155] on b "attitudes" at bounding box center [367, 156] width 17 height 5
click at [448, 156] on b "Enlightenment" at bounding box center [448, 156] width 29 height 5
click at [206, 166] on b "sensations" at bounding box center [217, 166] width 22 height 5
click at [230, 179] on b "elements" at bounding box center [239, 175] width 19 height 5
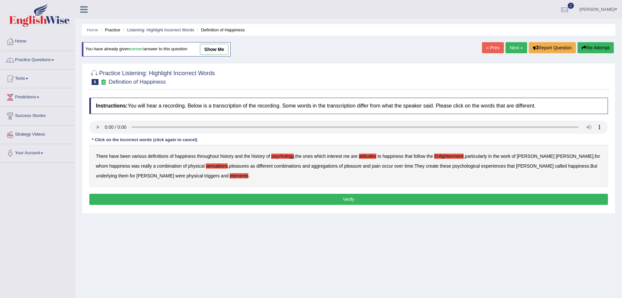
click at [269, 201] on button "Verify" at bounding box center [348, 199] width 519 height 11
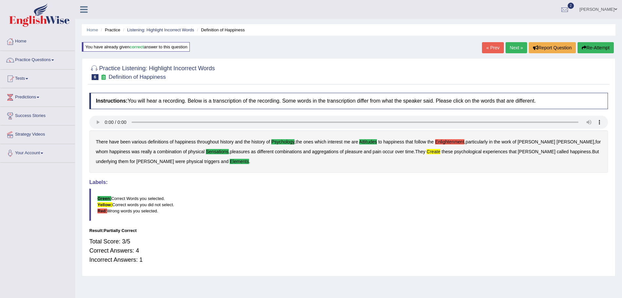
click at [516, 50] on link "Next »" at bounding box center [517, 47] width 22 height 11
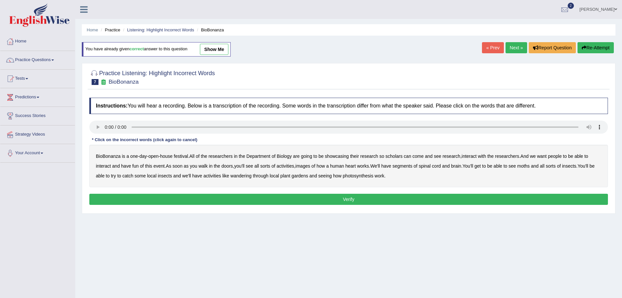
click at [396, 157] on b "scholars" at bounding box center [393, 156] width 17 height 5
click at [310, 167] on b "images" at bounding box center [302, 166] width 15 height 5
click at [412, 168] on b "segments" at bounding box center [402, 166] width 20 height 5
click at [530, 166] on b "moths" at bounding box center [523, 166] width 12 height 5
click at [249, 176] on b "wandering" at bounding box center [240, 175] width 21 height 5
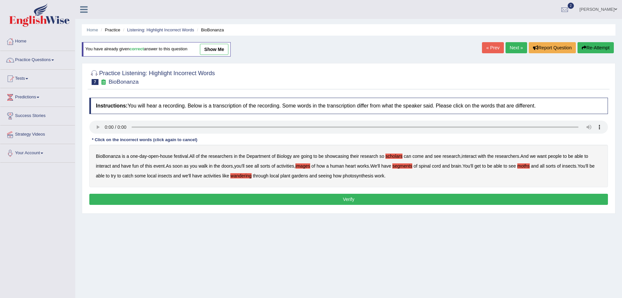
click at [344, 198] on button "Verify" at bounding box center [348, 199] width 519 height 11
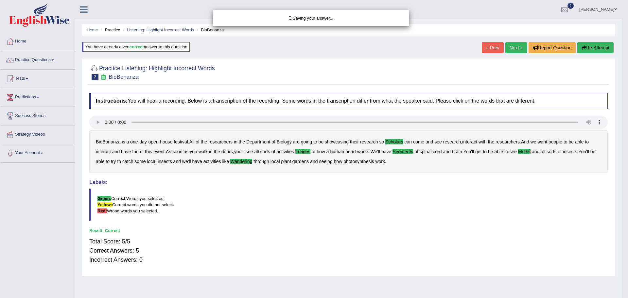
click at [512, 50] on div "Saving your answer..." at bounding box center [314, 149] width 628 height 298
click at [508, 46] on div "Saving your answer..." at bounding box center [314, 149] width 628 height 298
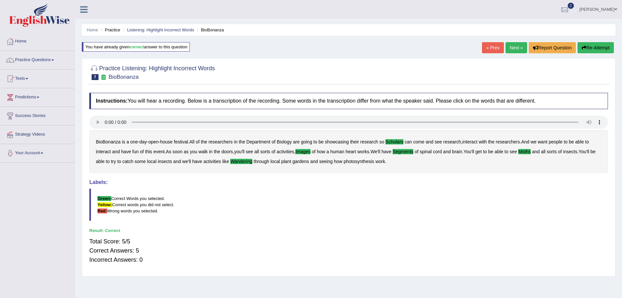
click at [510, 49] on link "Next »" at bounding box center [517, 47] width 22 height 11
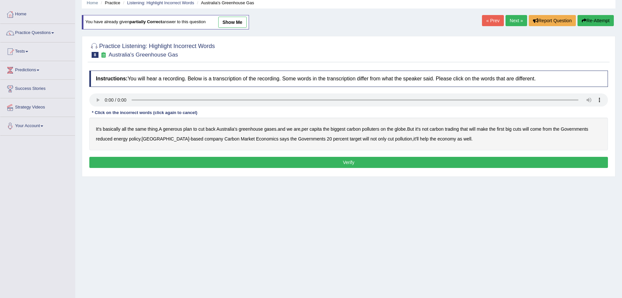
click at [173, 129] on b "generous" at bounding box center [172, 129] width 19 height 5
click at [401, 128] on b "globe" at bounding box center [400, 129] width 11 height 5
click at [104, 141] on b "reduced" at bounding box center [104, 138] width 17 height 5
click at [134, 139] on b "policy" at bounding box center [134, 138] width 11 height 5
click at [359, 165] on button "Verify" at bounding box center [348, 162] width 519 height 11
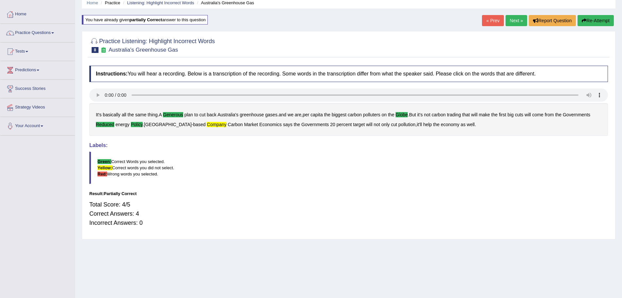
click at [510, 21] on link "Next »" at bounding box center [517, 20] width 22 height 11
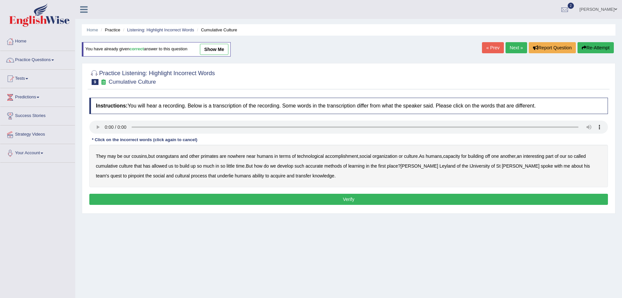
click at [341, 157] on b "accomplishment" at bounding box center [341, 156] width 33 height 5
click at [536, 157] on b "interesting" at bounding box center [533, 156] width 21 height 5
click at [320, 167] on b "accurate" at bounding box center [315, 166] width 18 height 5
click at [175, 174] on b "cultural" at bounding box center [182, 175] width 15 height 5
drag, startPoint x: 253, startPoint y: 171, endPoint x: 254, endPoint y: 175, distance: 4.0
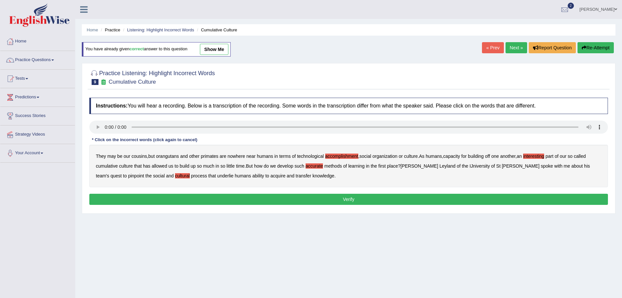
click at [254, 175] on div "They may be our cousins , but orangutans and other primates are nowhere near hu…" at bounding box center [348, 166] width 519 height 43
click at [296, 175] on b "transfer" at bounding box center [303, 175] width 15 height 5
click at [261, 201] on button "Verify" at bounding box center [348, 199] width 519 height 11
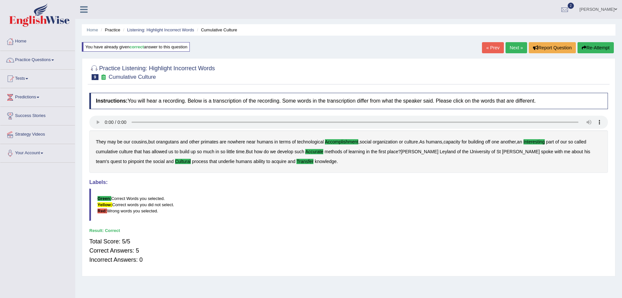
click at [517, 48] on link "Next »" at bounding box center [517, 47] width 22 height 11
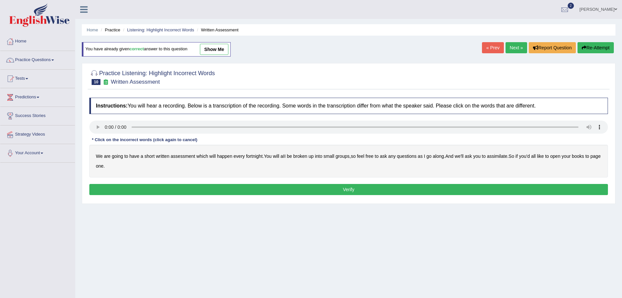
click at [302, 155] on b "broken" at bounding box center [300, 156] width 14 height 5
click at [499, 159] on b "assimilate" at bounding box center [497, 156] width 20 height 5
click at [231, 193] on button "Verify" at bounding box center [348, 189] width 519 height 11
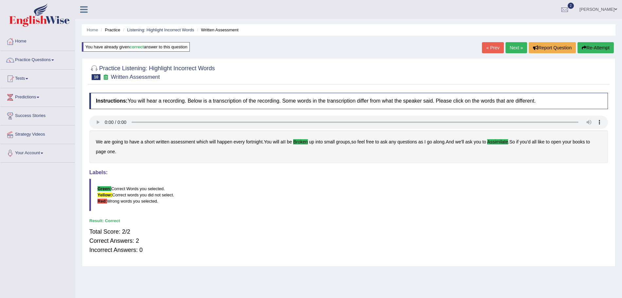
click at [517, 48] on link "Next »" at bounding box center [517, 47] width 22 height 11
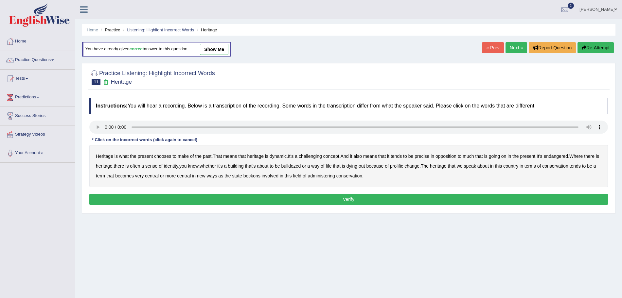
click at [98, 134] on div at bounding box center [348, 128] width 519 height 15
click at [313, 159] on b "challenging" at bounding box center [310, 156] width 23 height 5
click at [422, 159] on b "precise" at bounding box center [422, 156] width 15 height 5
click at [178, 167] on b "identity" at bounding box center [171, 166] width 14 height 5
click at [403, 166] on b "prolific" at bounding box center [396, 166] width 13 height 5
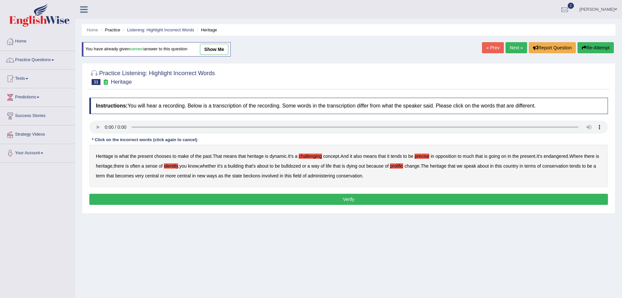
click at [260, 176] on b "beckons" at bounding box center [251, 175] width 17 height 5
click at [285, 202] on button "Verify" at bounding box center [348, 199] width 519 height 11
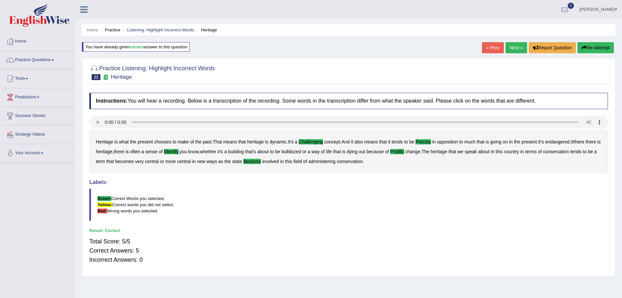
click at [511, 46] on link "Next »" at bounding box center [517, 47] width 22 height 11
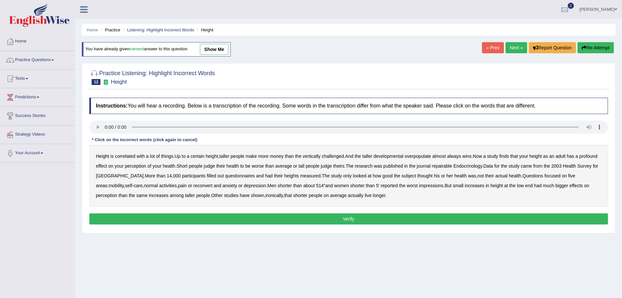
click at [391, 157] on b "developmental" at bounding box center [389, 156] width 30 height 5
click at [424, 155] on b "overpopulate" at bounding box center [417, 156] width 27 height 5
click at [452, 167] on b "repairable" at bounding box center [442, 166] width 20 height 5
click at [546, 171] on div "Height is correlated with a lot of things . Up to a certain height , taller peo…" at bounding box center [348, 176] width 519 height 62
click at [195, 188] on b "reconvert" at bounding box center [202, 185] width 19 height 5
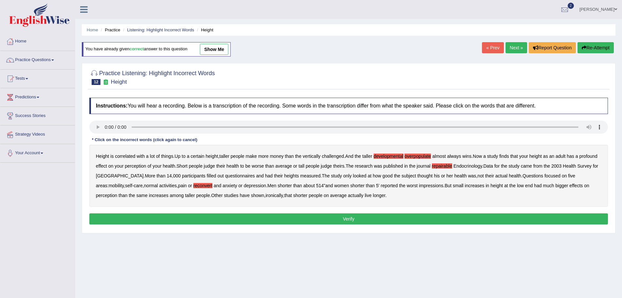
click at [311, 220] on button "Verify" at bounding box center [348, 219] width 519 height 11
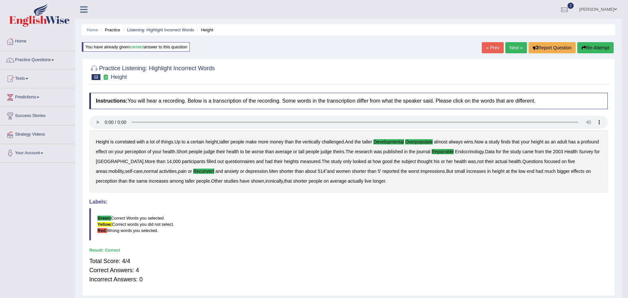
click at [47, 61] on body "Toggle navigation Home Practice Questions Speaking Practice Read Aloud Repeat S…" at bounding box center [314, 149] width 628 height 298
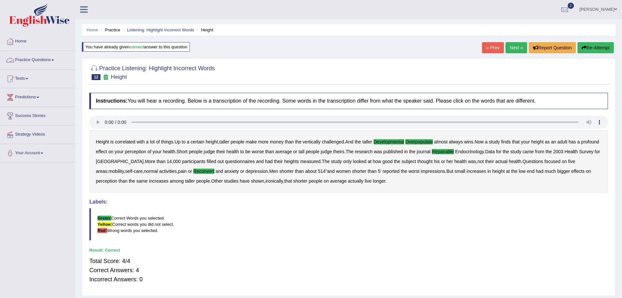
click at [47, 61] on link "Practice Questions" at bounding box center [37, 59] width 75 height 16
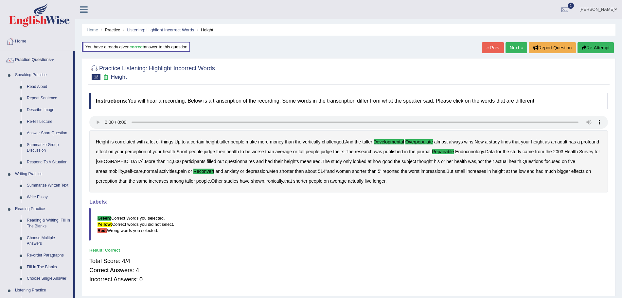
click at [514, 50] on link "Next »" at bounding box center [517, 47] width 22 height 11
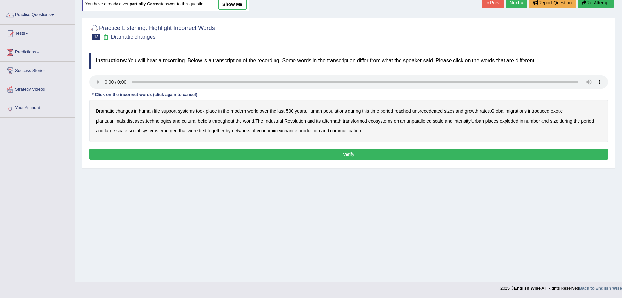
click at [338, 113] on b "populations" at bounding box center [335, 111] width 24 height 5
click at [126, 120] on b "diseases" at bounding box center [135, 120] width 18 height 5
click at [485, 120] on b "places" at bounding box center [491, 120] width 13 height 5
click at [368, 121] on b "ecosystems" at bounding box center [380, 120] width 24 height 5
click at [299, 132] on b "production" at bounding box center [309, 130] width 21 height 5
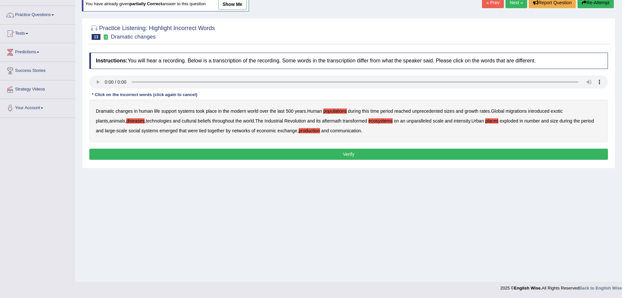
click at [277, 153] on button "Verify" at bounding box center [348, 154] width 519 height 11
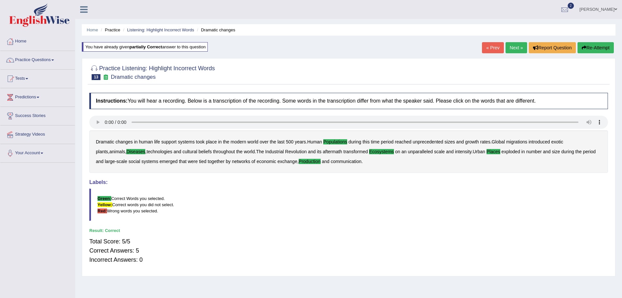
click at [514, 51] on link "Next »" at bounding box center [517, 47] width 22 height 11
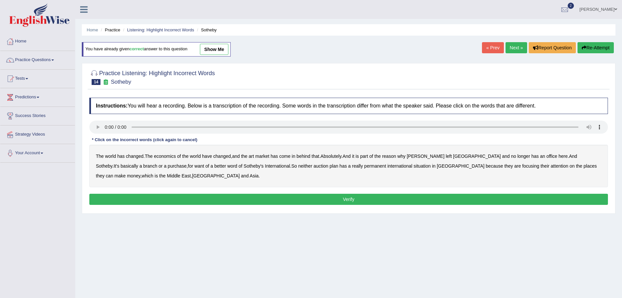
click at [168, 167] on b "purchase" at bounding box center [177, 166] width 19 height 5
click at [194, 168] on b "want" at bounding box center [199, 166] width 10 height 5
click at [313, 167] on b "auction" at bounding box center [320, 166] width 15 height 5
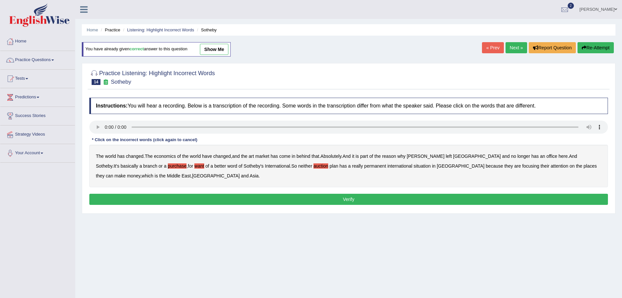
click at [313, 167] on b "auction" at bounding box center [320, 166] width 15 height 5
click at [329, 166] on b "plan" at bounding box center [333, 166] width 9 height 5
click at [414, 167] on b "situation" at bounding box center [422, 166] width 17 height 5
click at [251, 201] on button "Verify" at bounding box center [348, 199] width 519 height 11
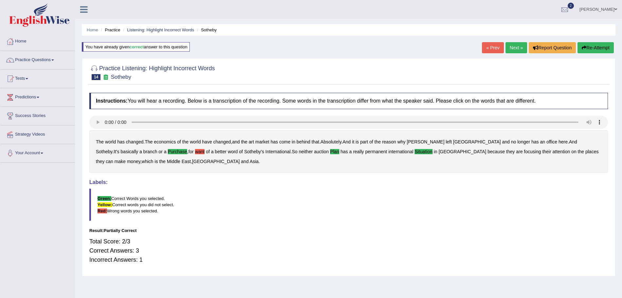
click at [511, 44] on link "Next »" at bounding box center [517, 47] width 22 height 11
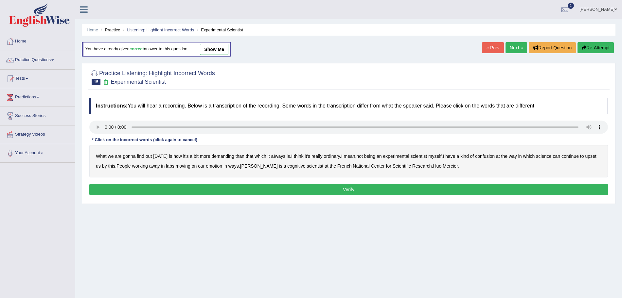
click at [221, 157] on b "demanding" at bounding box center [222, 156] width 23 height 5
click at [334, 157] on b "ordinary" at bounding box center [332, 156] width 16 height 5
click at [489, 157] on b "confusion" at bounding box center [485, 156] width 20 height 5
click at [591, 155] on b "upset" at bounding box center [590, 156] width 11 height 5
click at [215, 166] on b "emotion" at bounding box center [214, 166] width 16 height 5
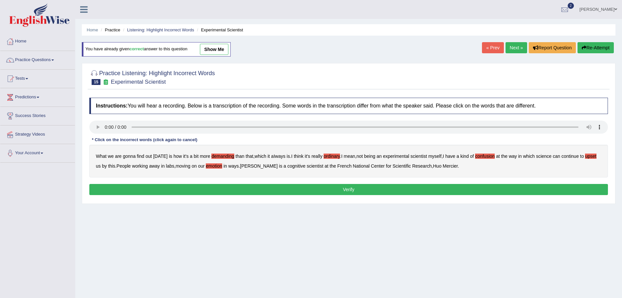
click at [319, 194] on button "Verify" at bounding box center [348, 189] width 519 height 11
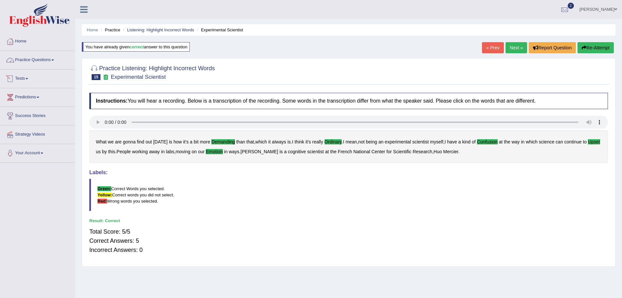
click at [45, 66] on link "Practice Questions" at bounding box center [37, 59] width 75 height 16
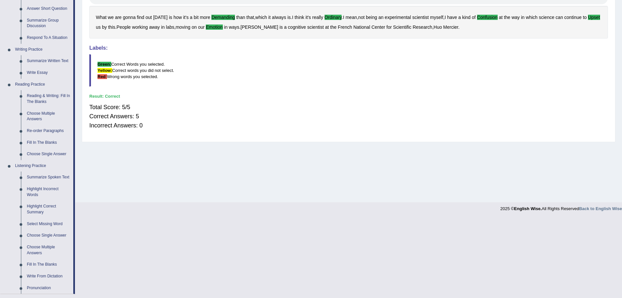
scroll to position [137, 0]
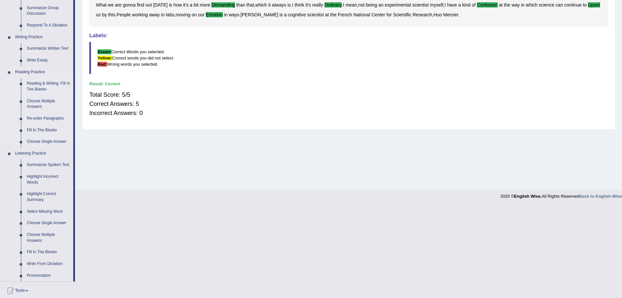
click at [42, 83] on link "Reading & Writing: Fill In The Blanks" at bounding box center [48, 86] width 49 height 17
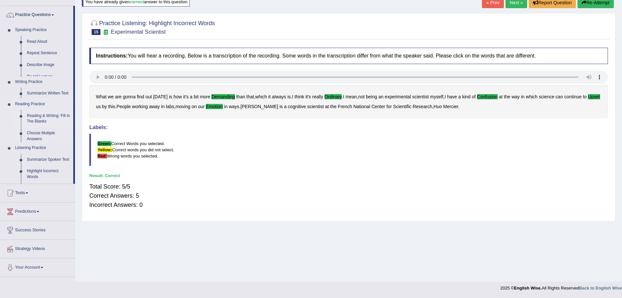
scroll to position [45, 0]
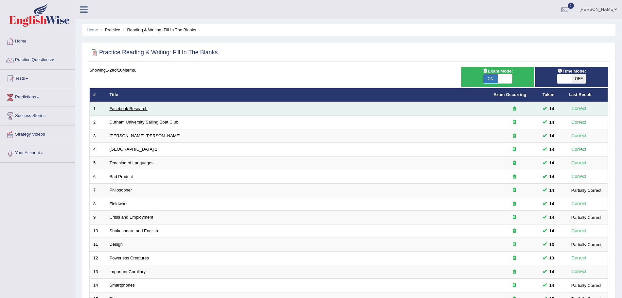
click at [122, 108] on link "Facebook Research" at bounding box center [129, 108] width 38 height 5
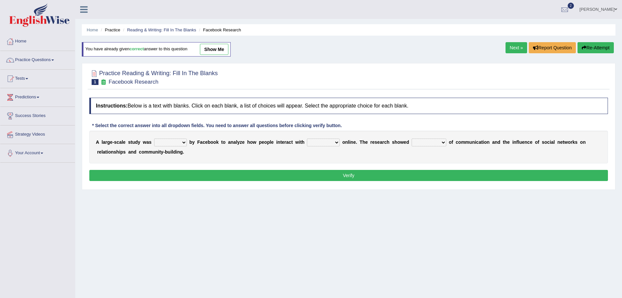
click at [183, 143] on select "surveyed had asked made" at bounding box center [170, 143] width 33 height 8
select select "made"
click at [154, 139] on select "surveyed had asked made" at bounding box center [170, 143] width 33 height 8
click at [316, 145] on select "together all each other another" at bounding box center [323, 143] width 33 height 8
select select "each other"
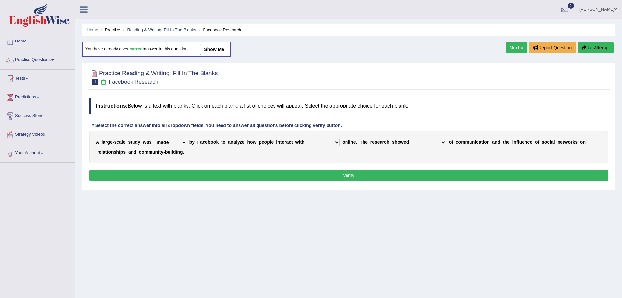
click at [307, 139] on select "together all each other another" at bounding box center [323, 143] width 33 height 8
click at [430, 141] on select "advantages standards fellowships patterns" at bounding box center [429, 143] width 35 height 8
select select "patterns"
click at [412, 139] on select "advantages standards fellowships patterns" at bounding box center [429, 143] width 35 height 8
click at [399, 179] on button "Verify" at bounding box center [348, 175] width 519 height 11
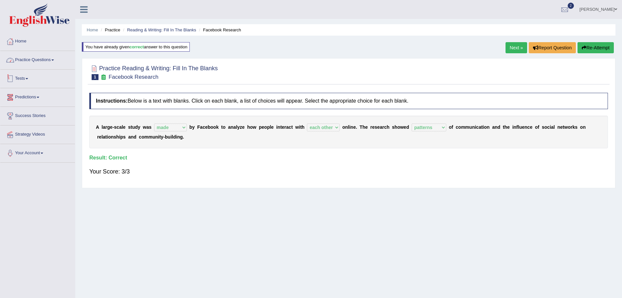
click at [41, 57] on link "Practice Questions" at bounding box center [37, 59] width 75 height 16
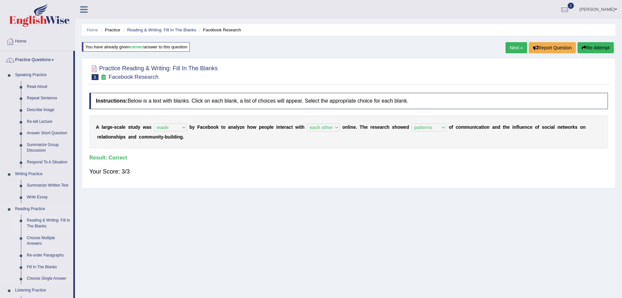
click at [41, 222] on link "Reading & Writing: Fill In The Blanks" at bounding box center [48, 223] width 49 height 17
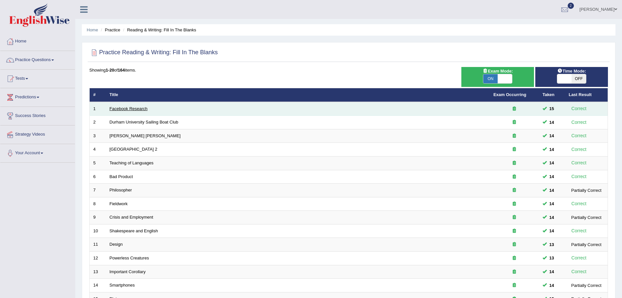
click at [131, 108] on link "Facebook Research" at bounding box center [129, 108] width 38 height 5
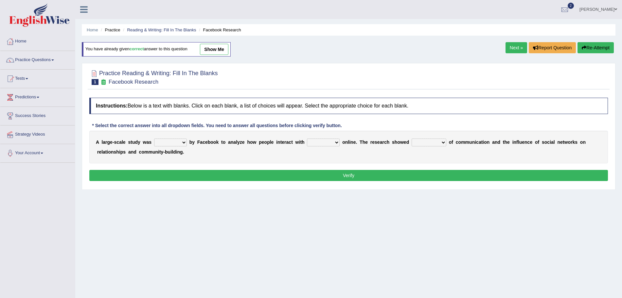
click at [184, 141] on select "surveyed had asked made" at bounding box center [170, 143] width 33 height 8
select select "made"
click at [154, 139] on select "surveyed had asked made" at bounding box center [170, 143] width 33 height 8
click at [324, 145] on select "together all each other another" at bounding box center [323, 143] width 33 height 8
select select "each other"
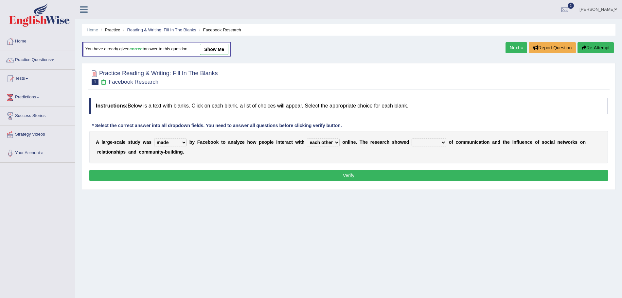
click at [307, 139] on select "together all each other another" at bounding box center [323, 143] width 33 height 8
click at [423, 142] on select "advantages standards fellowships patterns" at bounding box center [429, 143] width 35 height 8
select select "patterns"
click at [412, 139] on select "advantages standards fellowships patterns" at bounding box center [429, 143] width 35 height 8
click at [372, 176] on button "Verify" at bounding box center [348, 175] width 519 height 11
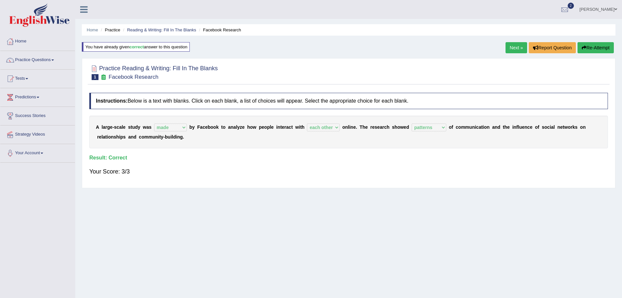
click at [514, 46] on link "Next »" at bounding box center [517, 47] width 22 height 11
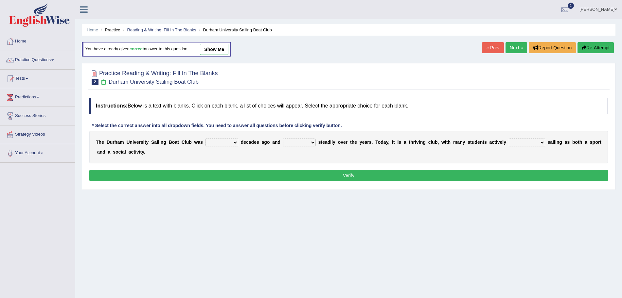
click at [218, 140] on select "found fund founded find" at bounding box center [221, 143] width 33 height 8
select select "founded"
click at [205, 139] on select "found fund founded find" at bounding box center [221, 143] width 33 height 8
click at [297, 138] on div "T h e D u r h a m U n i v e r s i t y S a i l i n g B o a t C l u b w a s found…" at bounding box center [348, 147] width 519 height 33
click at [300, 143] on select "grow growing has grown grown" at bounding box center [299, 143] width 33 height 8
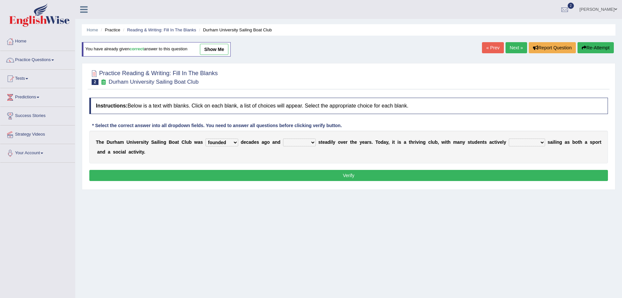
select select "grown"
click at [283, 139] on select "grow growing has grown grown" at bounding box center [299, 143] width 33 height 8
click at [526, 142] on select "enjoy enjoyed are enjoying enjoying" at bounding box center [527, 143] width 36 height 8
select select "enjoying"
click at [509, 139] on select "enjoy enjoyed are enjoying enjoying" at bounding box center [527, 143] width 36 height 8
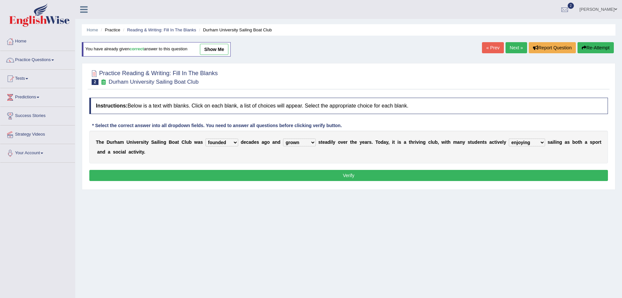
click at [483, 177] on button "Verify" at bounding box center [348, 175] width 519 height 11
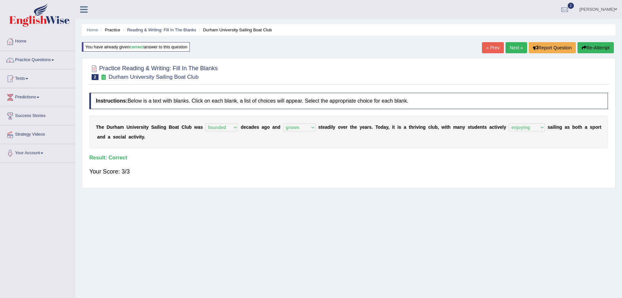
click at [510, 48] on link "Next »" at bounding box center [517, 47] width 22 height 11
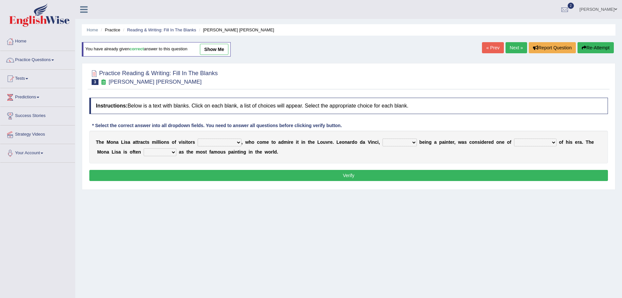
click at [213, 139] on select "around the year the all year all year round per year" at bounding box center [220, 143] width 44 height 8
select select "per year"
click at [198, 139] on select "around the year the all year all year round per year" at bounding box center [220, 143] width 44 height 8
click at [404, 140] on select "rather than as much as as well as as long as" at bounding box center [399, 143] width 34 height 8
select select "as well as"
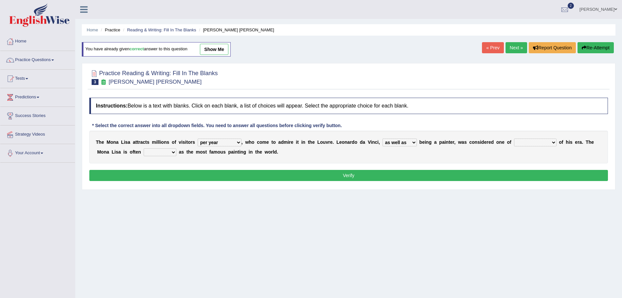
click at [383, 139] on select "rather than as much as as well as as long as" at bounding box center [399, 143] width 34 height 8
click at [550, 141] on select "better artists artist the better artist the best artists" at bounding box center [535, 143] width 43 height 8
select select "the best artists"
click at [516, 139] on select "better artists artist the better artist the best artists" at bounding box center [535, 143] width 43 height 8
click at [155, 153] on select "classified suggested predicted described" at bounding box center [160, 153] width 33 height 8
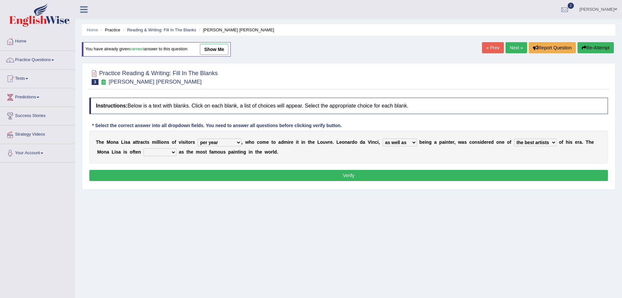
select select "described"
click at [144, 149] on select "classified suggested predicted described" at bounding box center [160, 153] width 33 height 8
click at [179, 180] on button "Verify" at bounding box center [348, 175] width 519 height 11
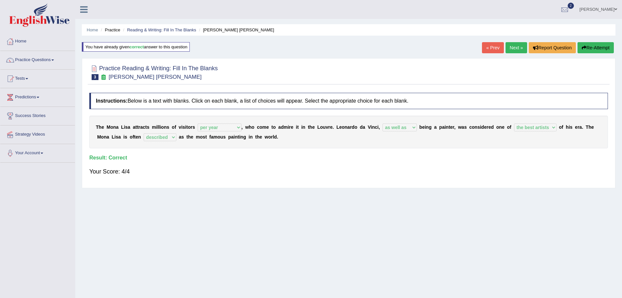
click at [520, 47] on link "Next »" at bounding box center [517, 47] width 22 height 11
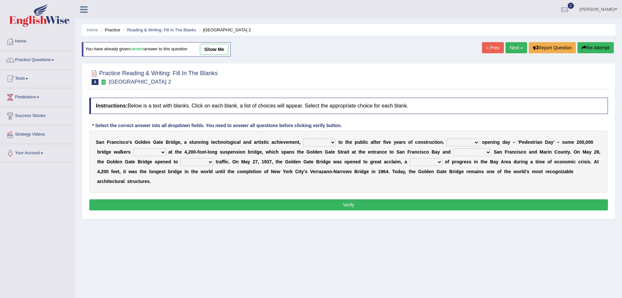
click at [316, 145] on select "opens closes appears equals" at bounding box center [319, 143] width 33 height 8
select select "opens"
click at [303, 139] on select "opens closes appears equals" at bounding box center [319, 143] width 33 height 8
click at [465, 143] on select "On During Since When" at bounding box center [463, 143] width 33 height 8
select select "On"
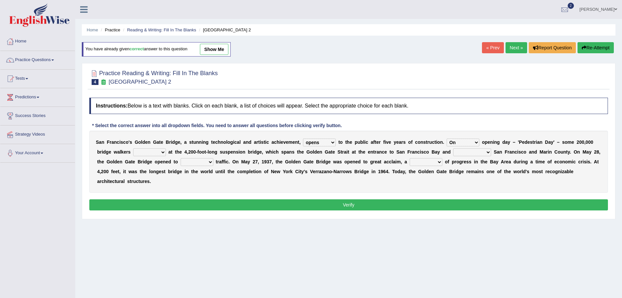
click at [447, 139] on select "On During Since When" at bounding box center [463, 143] width 33 height 8
click at [143, 153] on select "stationed looked marveled laughed" at bounding box center [149, 153] width 33 height 8
select select "marveled"
click at [133, 149] on select "stationed looked marveled laughed" at bounding box center [149, 153] width 33 height 8
click at [473, 154] on select "separates connects channels differentiates" at bounding box center [472, 153] width 38 height 8
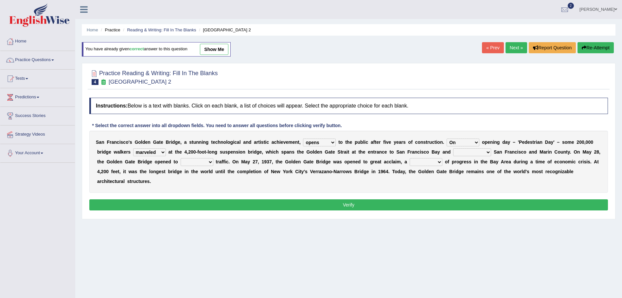
select select "connects"
click at [453, 149] on select "separates connects channels differentiates" at bounding box center [472, 153] width 38 height 8
click at [204, 165] on select "aquatic vehicular airborne watertight" at bounding box center [197, 162] width 33 height 8
select select "vehicular"
click at [181, 158] on select "aquatic vehicular airborne watertight" at bounding box center [197, 162] width 33 height 8
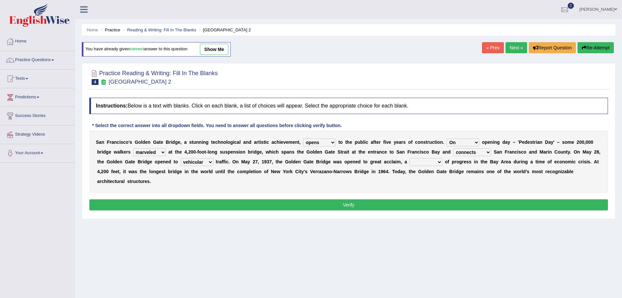
click at [425, 163] on select "denial symbol technique yield" at bounding box center [426, 162] width 33 height 8
select select "symbol"
click at [410, 158] on select "denial symbol technique yield" at bounding box center [426, 162] width 33 height 8
click at [382, 204] on button "Verify" at bounding box center [348, 205] width 519 height 11
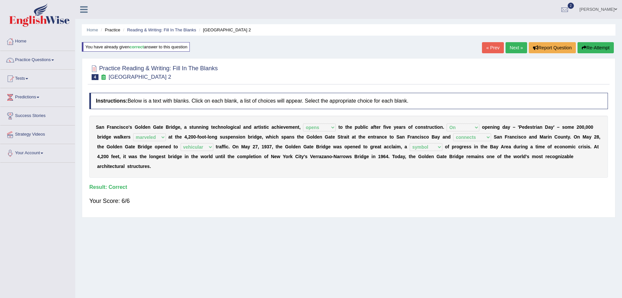
click at [516, 49] on link "Next »" at bounding box center [517, 47] width 22 height 11
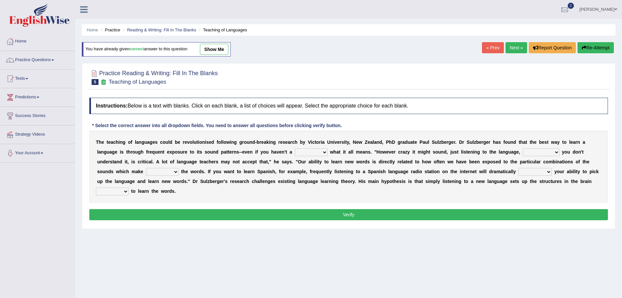
click at [318, 150] on select "dew claw clue due" at bounding box center [311, 153] width 33 height 8
select select "clue"
click at [295, 149] on select "dew claw clue due" at bounding box center [311, 153] width 33 height 8
click at [537, 153] on select "but also all together even though if so" at bounding box center [541, 153] width 37 height 8
select select "even though"
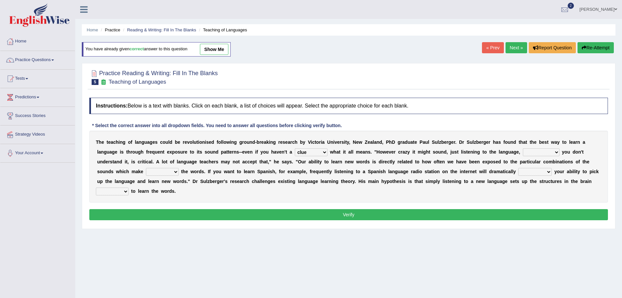
click at [523, 149] on select "but also all together even though if so" at bounding box center [541, 153] width 37 height 8
click at [167, 174] on select "down up of on" at bounding box center [162, 172] width 33 height 8
select select "up"
click at [146, 168] on select "down up of on" at bounding box center [162, 172] width 33 height 8
click at [530, 172] on select "evaluate exaggerate describe boost" at bounding box center [534, 172] width 33 height 8
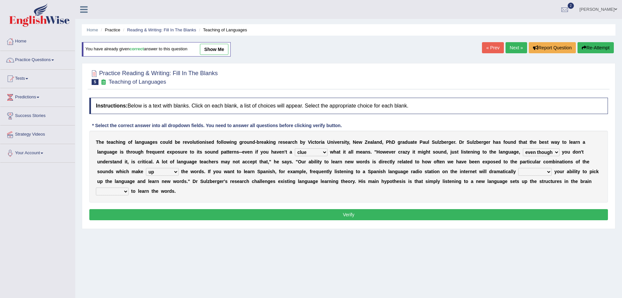
select select "boost"
click at [518, 168] on select "evaluate exaggerate describe boost" at bounding box center [534, 172] width 33 height 8
click at [116, 194] on select "requiring required directed to require" at bounding box center [112, 192] width 33 height 8
select select "required"
click at [96, 188] on select "requiring required directed to require" at bounding box center [112, 192] width 33 height 8
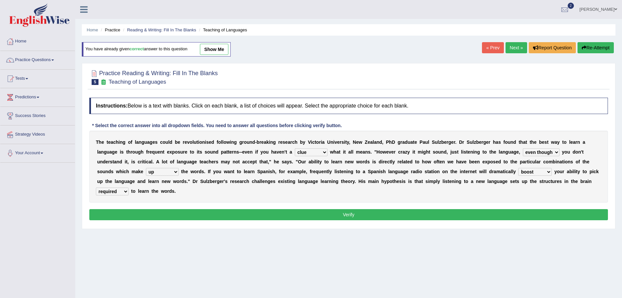
click at [199, 216] on button "Verify" at bounding box center [348, 214] width 519 height 11
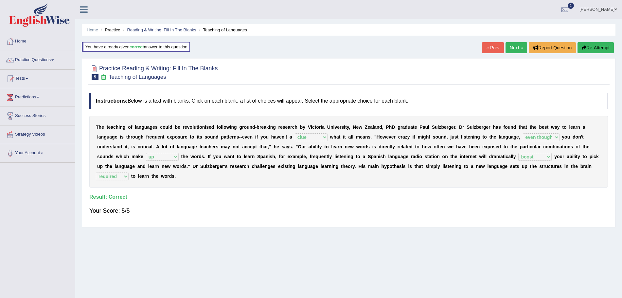
click at [516, 44] on link "Next »" at bounding box center [517, 47] width 22 height 11
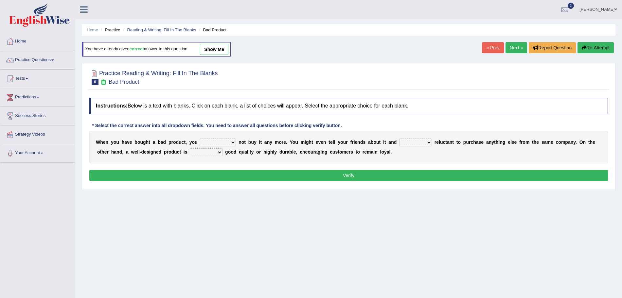
click at [215, 143] on select "would have should have should" at bounding box center [218, 143] width 36 height 8
select select "should"
click at [200, 139] on select "would have should have should" at bounding box center [218, 143] width 36 height 8
click at [414, 140] on select "is are be being" at bounding box center [415, 143] width 33 height 8
select select "be"
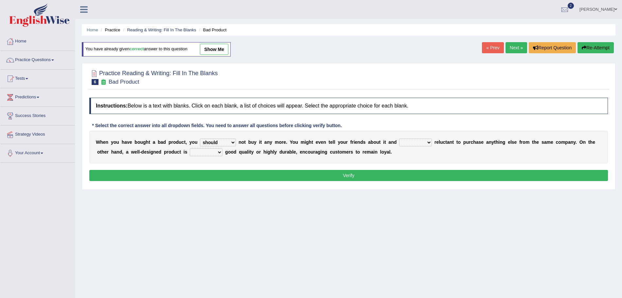
click at [400, 139] on select "is are be being" at bounding box center [415, 143] width 33 height 8
click at [204, 150] on select "both also neither either" at bounding box center [206, 153] width 33 height 8
select select "either"
click at [190, 149] on select "both also neither either" at bounding box center [206, 153] width 33 height 8
click at [228, 176] on button "Verify" at bounding box center [348, 175] width 519 height 11
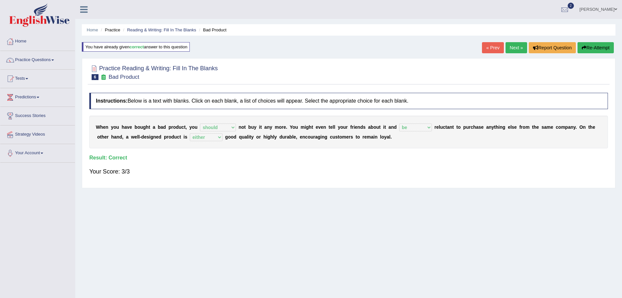
click at [510, 48] on link "Next »" at bounding box center [517, 47] width 22 height 11
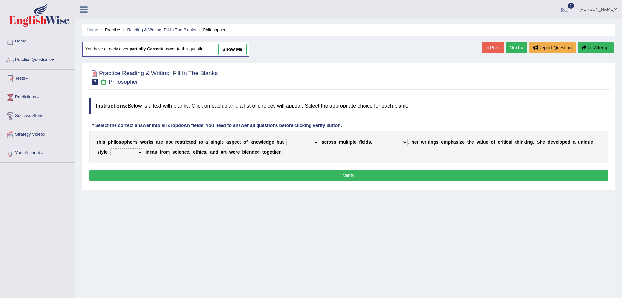
click at [303, 145] on select "constrain contain assemble extend" at bounding box center [302, 143] width 33 height 8
select select "extend"
click at [286, 139] on select "constrain contain assemble extend" at bounding box center [302, 143] width 33 height 8
click at [395, 145] on select "Rather So Moreover Likely" at bounding box center [391, 143] width 33 height 8
select select "So"
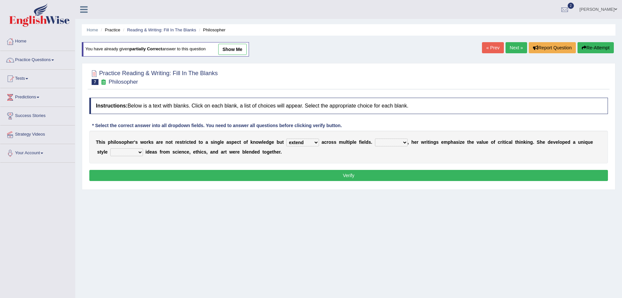
click at [375, 139] on select "Rather So Moreover Likely" at bounding box center [391, 143] width 33 height 8
click at [134, 153] on select "in that that which in which" at bounding box center [126, 153] width 33 height 8
select select "in which"
click at [110, 149] on select "in that that which in which" at bounding box center [126, 153] width 33 height 8
click at [171, 179] on button "Verify" at bounding box center [348, 175] width 519 height 11
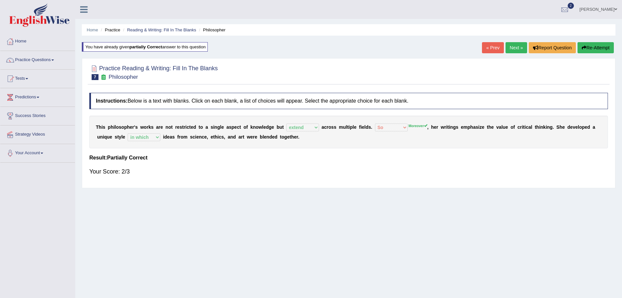
click at [514, 48] on link "Next »" at bounding box center [517, 47] width 22 height 11
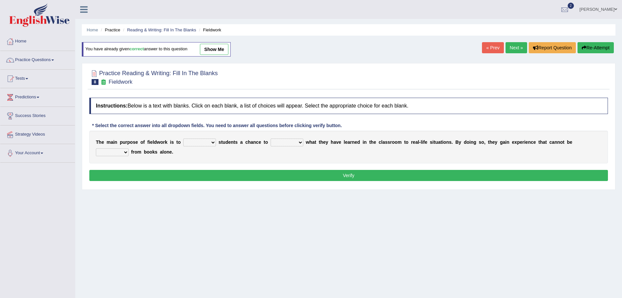
click at [198, 143] on select "resemble stow rave offer" at bounding box center [199, 143] width 33 height 8
select select "offer"
click at [183, 139] on select "resemble stow rave offer" at bounding box center [199, 143] width 33 height 8
click at [292, 145] on select "compare align apply dismount" at bounding box center [287, 143] width 33 height 8
select select "apply"
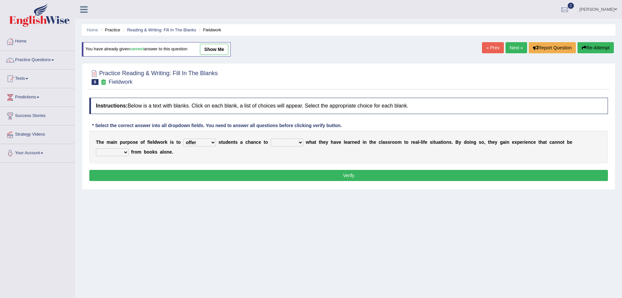
click at [271, 139] on select "compare align apply dismount" at bounding box center [287, 143] width 33 height 8
click at [111, 153] on select "originated prepared obtained touted" at bounding box center [112, 153] width 33 height 8
select select "obtained"
click at [96, 149] on select "originated prepared obtained touted" at bounding box center [112, 153] width 33 height 8
click at [180, 177] on button "Verify" at bounding box center [348, 175] width 519 height 11
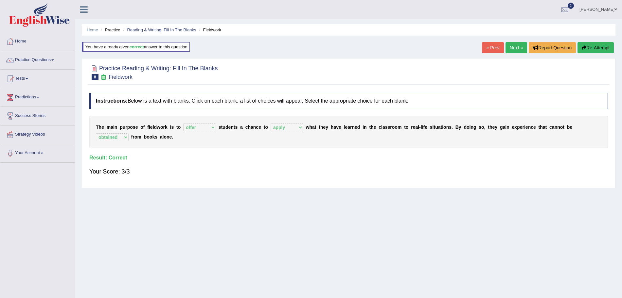
click at [515, 47] on link "Next »" at bounding box center [517, 47] width 22 height 11
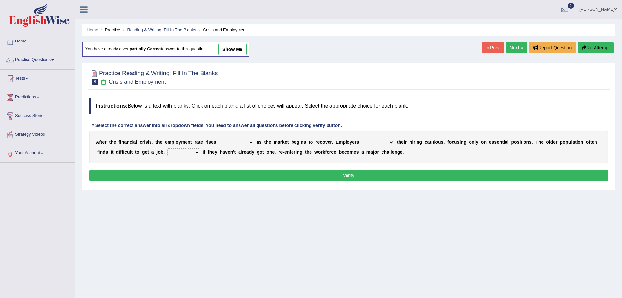
click at [240, 142] on select "normally conversely strenuously sharply" at bounding box center [236, 143] width 35 height 8
select select "strenuously"
click at [219, 139] on select "normally conversely strenuously sharply" at bounding box center [236, 143] width 35 height 8
click at [386, 143] on select "keeping kept keep are kept" at bounding box center [378, 143] width 33 height 8
select select "keep"
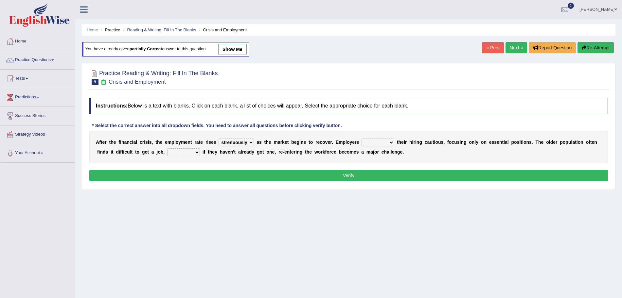
click at [363, 139] on select "keeping kept keep are kept" at bounding box center [378, 143] width 33 height 8
click at [184, 154] on select "although while then because" at bounding box center [183, 153] width 33 height 8
select select "because"
click at [167, 149] on select "although while then because" at bounding box center [183, 153] width 33 height 8
click at [214, 178] on button "Verify" at bounding box center [348, 175] width 519 height 11
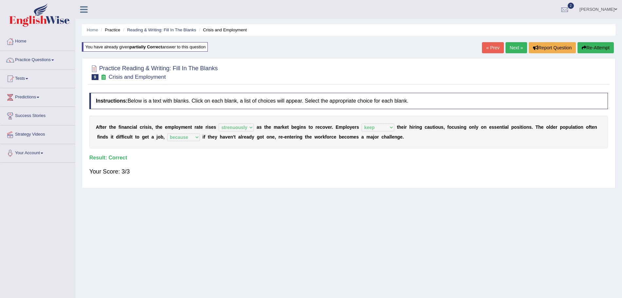
click at [518, 45] on link "Next »" at bounding box center [517, 47] width 22 height 11
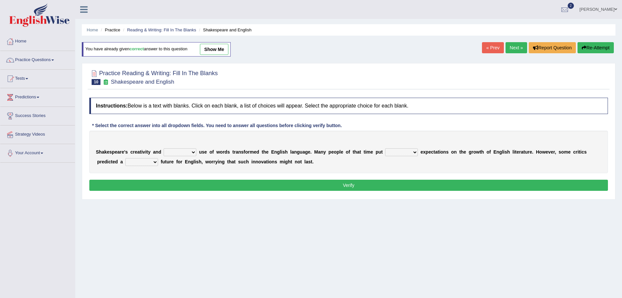
click at [185, 151] on select "idealized intensive fancied inventive" at bounding box center [180, 153] width 33 height 8
select select "inventive"
click at [164, 149] on select "idealized intensive fancied inventive" at bounding box center [180, 153] width 33 height 8
click at [404, 150] on select "wide much high more" at bounding box center [401, 153] width 33 height 8
select select "high"
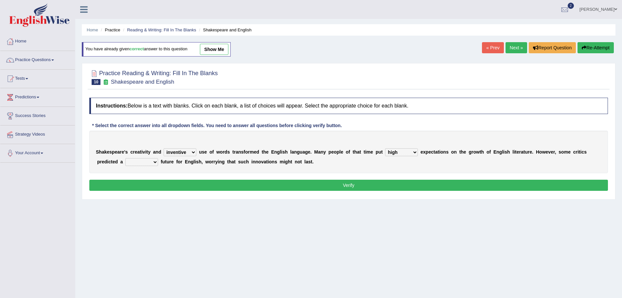
click at [385, 149] on select "wide much high more" at bounding box center [401, 153] width 33 height 8
click at [147, 162] on select "monetary promising irresistible daunting" at bounding box center [141, 162] width 33 height 8
select select "daunting"
click at [125, 158] on select "monetary promising irresistible daunting" at bounding box center [141, 162] width 33 height 8
click at [178, 184] on button "Verify" at bounding box center [348, 185] width 519 height 11
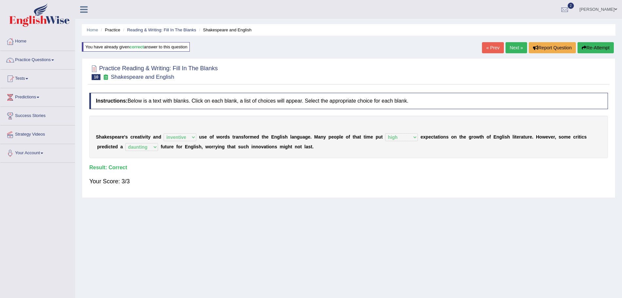
click at [510, 48] on link "Next »" at bounding box center [517, 47] width 22 height 11
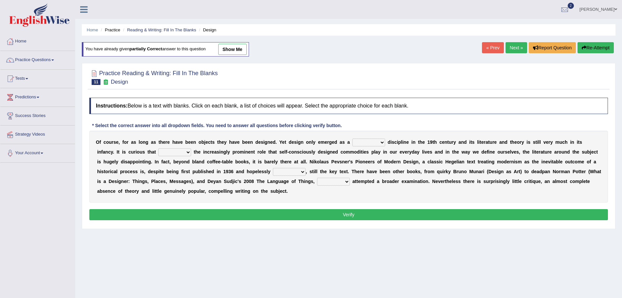
click at [369, 142] on select "bilateral ubiquitous foremost dedicated" at bounding box center [368, 143] width 33 height 8
select select "dedicated"
click at [352, 139] on select "bilateral ubiquitous foremost dedicated" at bounding box center [368, 143] width 33 height 8
click at [184, 152] on select "since despite within through" at bounding box center [174, 153] width 33 height 8
select select "despite"
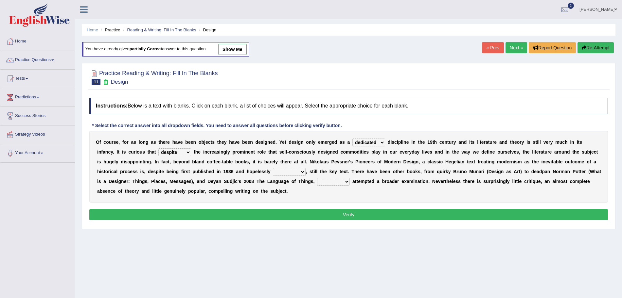
click at [158, 149] on select "since despite within through" at bounding box center [174, 153] width 33 height 8
click at [283, 169] on select "dates dating date dated" at bounding box center [289, 172] width 33 height 8
select select "dating"
click at [273, 168] on select "dates dating date dated" at bounding box center [289, 172] width 33 height 8
click at [332, 180] on select "which then however as" at bounding box center [333, 182] width 33 height 8
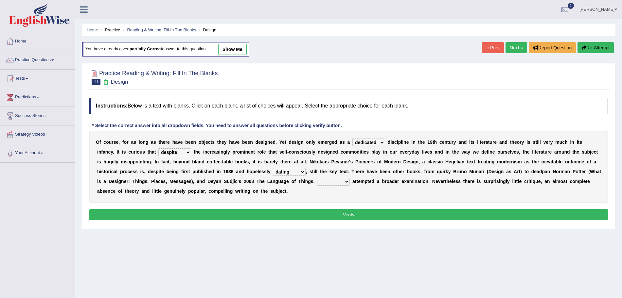
select select "which"
click at [317, 178] on select "which then however as" at bounding box center [333, 182] width 33 height 8
click at [294, 214] on button "Verify" at bounding box center [348, 214] width 519 height 11
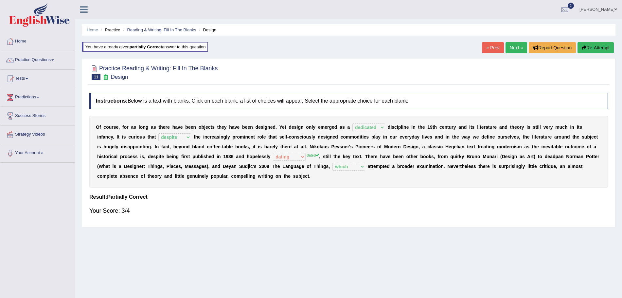
click at [511, 48] on link "Next »" at bounding box center [517, 47] width 22 height 11
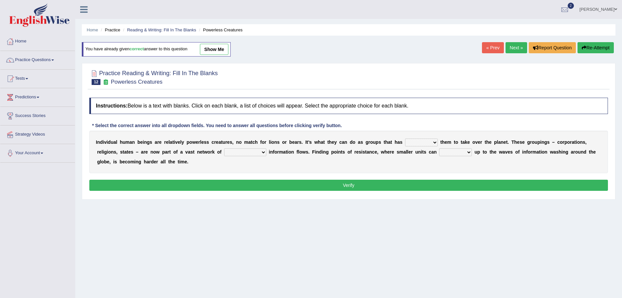
click at [418, 140] on select "enabled contended embodied conjured" at bounding box center [421, 143] width 33 height 8
select select "enabled"
click at [405, 139] on select "enabled contended embodied conjured" at bounding box center [421, 143] width 33 height 8
click at [235, 152] on select "interconnected overlapping fastened exploited" at bounding box center [245, 153] width 42 height 8
select select "interconnected"
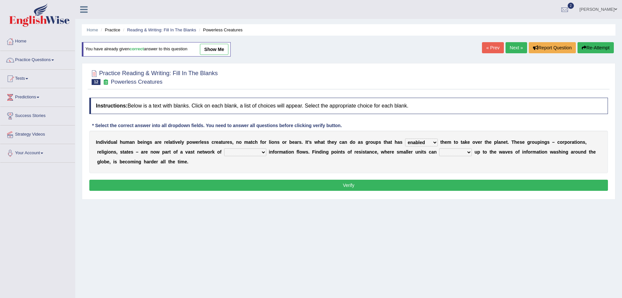
click at [224, 149] on select "interconnected overlapping fastened exploited" at bounding box center [245, 153] width 42 height 8
click at [456, 156] on select "stand raise hail pump" at bounding box center [455, 153] width 33 height 8
select select "stand"
click at [440, 149] on select "stand raise hail pump" at bounding box center [455, 153] width 33 height 8
click at [378, 184] on button "Verify" at bounding box center [348, 185] width 519 height 11
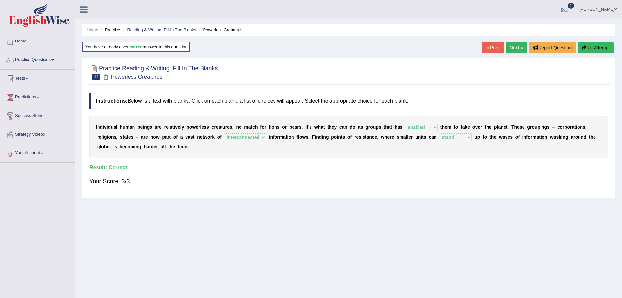
click at [515, 51] on link "Next »" at bounding box center [517, 47] width 22 height 11
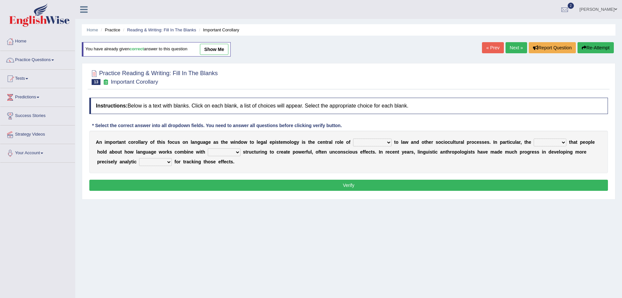
click at [365, 147] on div "A n i m p o r t a n t c o r o l l a r y o f t h i s f o c u s o n l a n g u a g…" at bounding box center [348, 152] width 519 height 43
click at [370, 145] on select "discourse epoch dialect acquaintance" at bounding box center [372, 143] width 39 height 8
select select "discourse"
click at [353, 139] on select "discourse epoch dialect acquaintance" at bounding box center [372, 143] width 39 height 8
click select "deviation besmirch consent ideas"
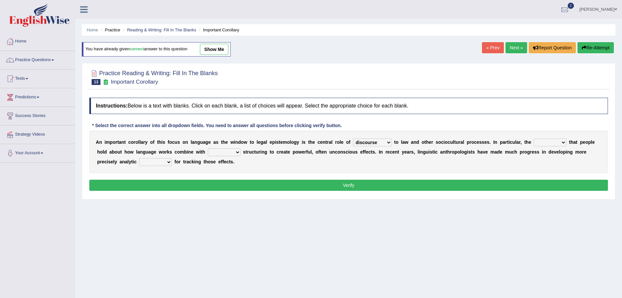
select select "ideas"
click select "deviation besmirch consent ideas"
click select "mandatory linguistic legitimate customary"
select select "linguistic"
click select "mandatory linguistic legitimate customary"
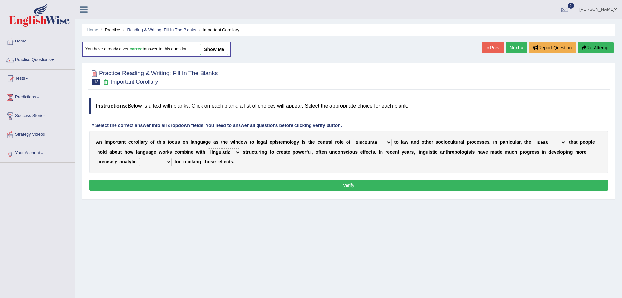
click select "tools appetite albums stroke"
select select "tools"
click select "tools appetite albums stroke"
click button "Verify"
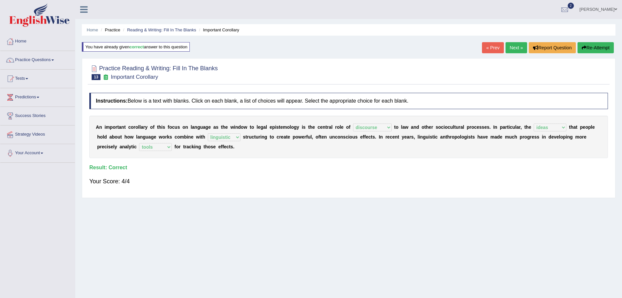
click link "Next »"
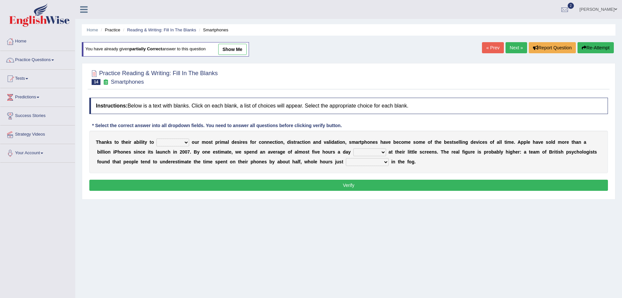
click at [178, 142] on select "hijack describe sharpen conserve" at bounding box center [172, 143] width 33 height 8
select select "hijack"
click at [156, 139] on select "hijack describe sharpen conserve" at bounding box center [172, 143] width 33 height 8
click at [371, 151] on select "watching waggling snoring staring" at bounding box center [369, 153] width 33 height 8
select select "watching"
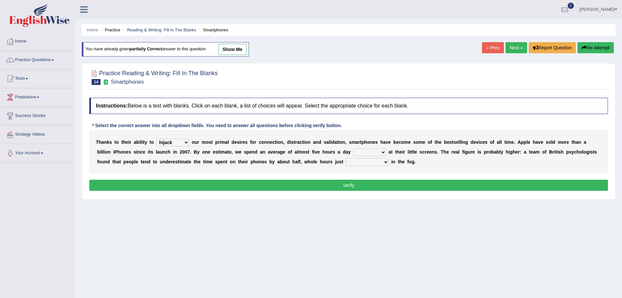
click at [353, 149] on select "watching waggling snoring staring" at bounding box center [369, 153] width 33 height 8
click at [361, 160] on select "has evaporated evaporating evaporate evaporates" at bounding box center [367, 162] width 43 height 8
select select "evaporating"
click at [346, 158] on select "has evaporated evaporating evaporate evaporates" at bounding box center [367, 162] width 43 height 8
click at [340, 188] on button "Verify" at bounding box center [348, 185] width 519 height 11
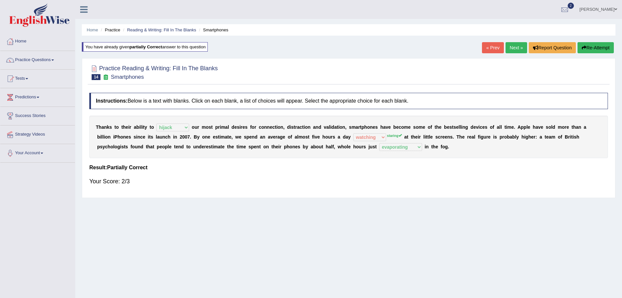
click at [514, 47] on link "Next »" at bounding box center [517, 47] width 22 height 11
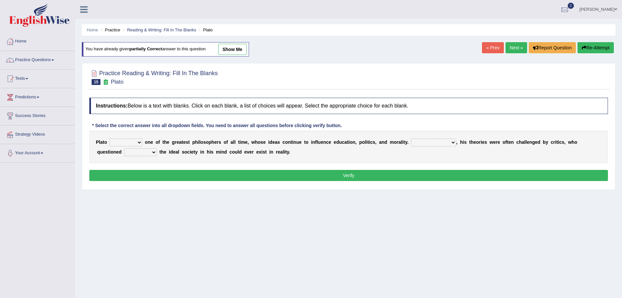
click at [126, 142] on select "keeps comes claims remains" at bounding box center [126, 143] width 33 height 8
select select "remains"
click at [110, 139] on select "keeps comes claims remains" at bounding box center [126, 143] width 33 height 8
click at [420, 146] on select "Notwithstanding So However Whatever" at bounding box center [433, 143] width 45 height 8
select select "However"
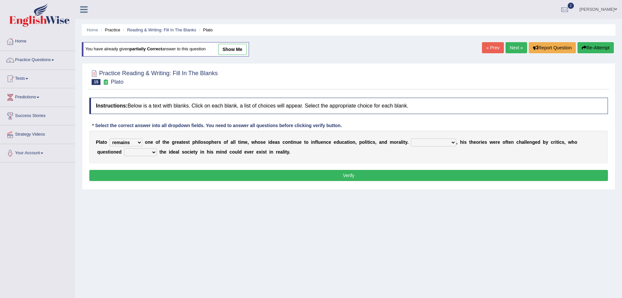
click at [411, 139] on select "Notwithstanding So However Whatever" at bounding box center [433, 143] width 45 height 8
click at [136, 152] on select "which what that whether" at bounding box center [140, 153] width 33 height 8
select select "whether"
click at [124, 149] on select "which what that whether" at bounding box center [140, 153] width 33 height 8
click at [221, 173] on button "Verify" at bounding box center [348, 175] width 519 height 11
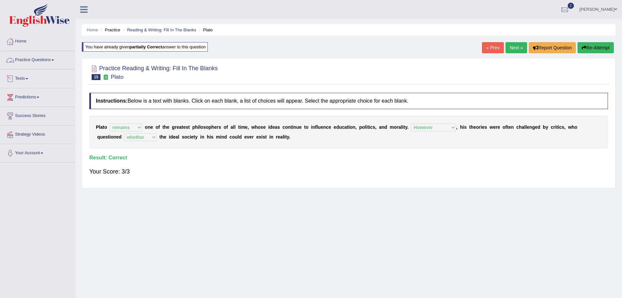
click at [27, 60] on link "Practice Questions" at bounding box center [37, 59] width 75 height 16
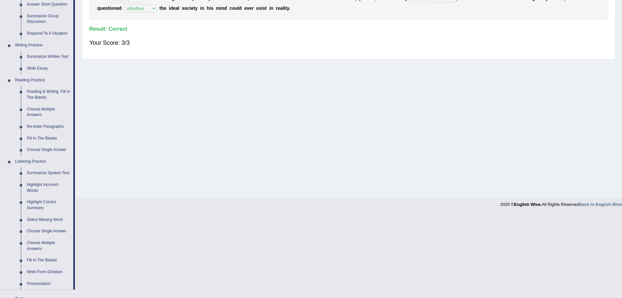
scroll to position [139, 0]
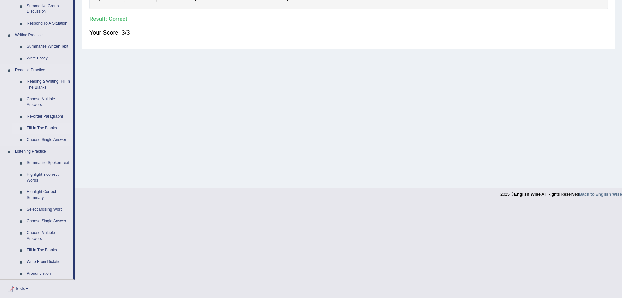
click at [41, 126] on link "Fill In The Blanks" at bounding box center [48, 129] width 49 height 12
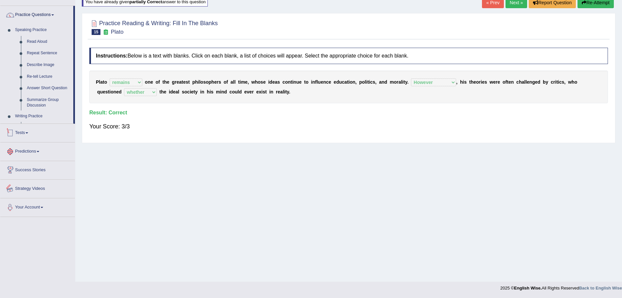
scroll to position [49, 0]
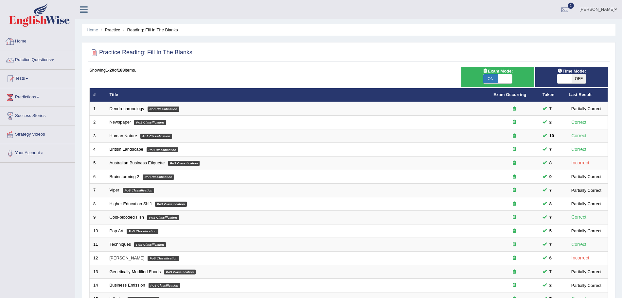
click at [37, 10] on img at bounding box center [39, 15] width 61 height 24
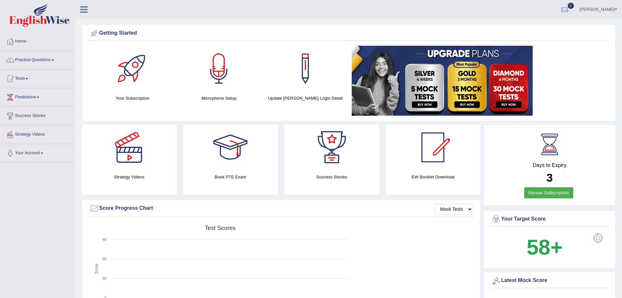
drag, startPoint x: 628, startPoint y: 87, endPoint x: 617, endPoint y: 39, distance: 49.6
click at [617, 39] on html "Toggle navigation Home Practice Questions Speaking Practice Read Aloud Repeat S…" at bounding box center [311, 149] width 622 height 298
click at [45, 56] on link "Practice Questions" at bounding box center [37, 59] width 75 height 16
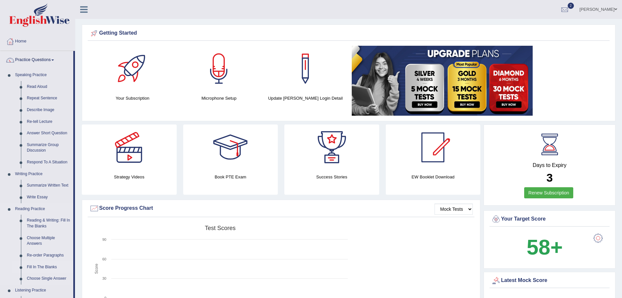
click at [41, 264] on link "Fill In The Blanks" at bounding box center [48, 268] width 49 height 12
